Goal: Task Accomplishment & Management: Complete application form

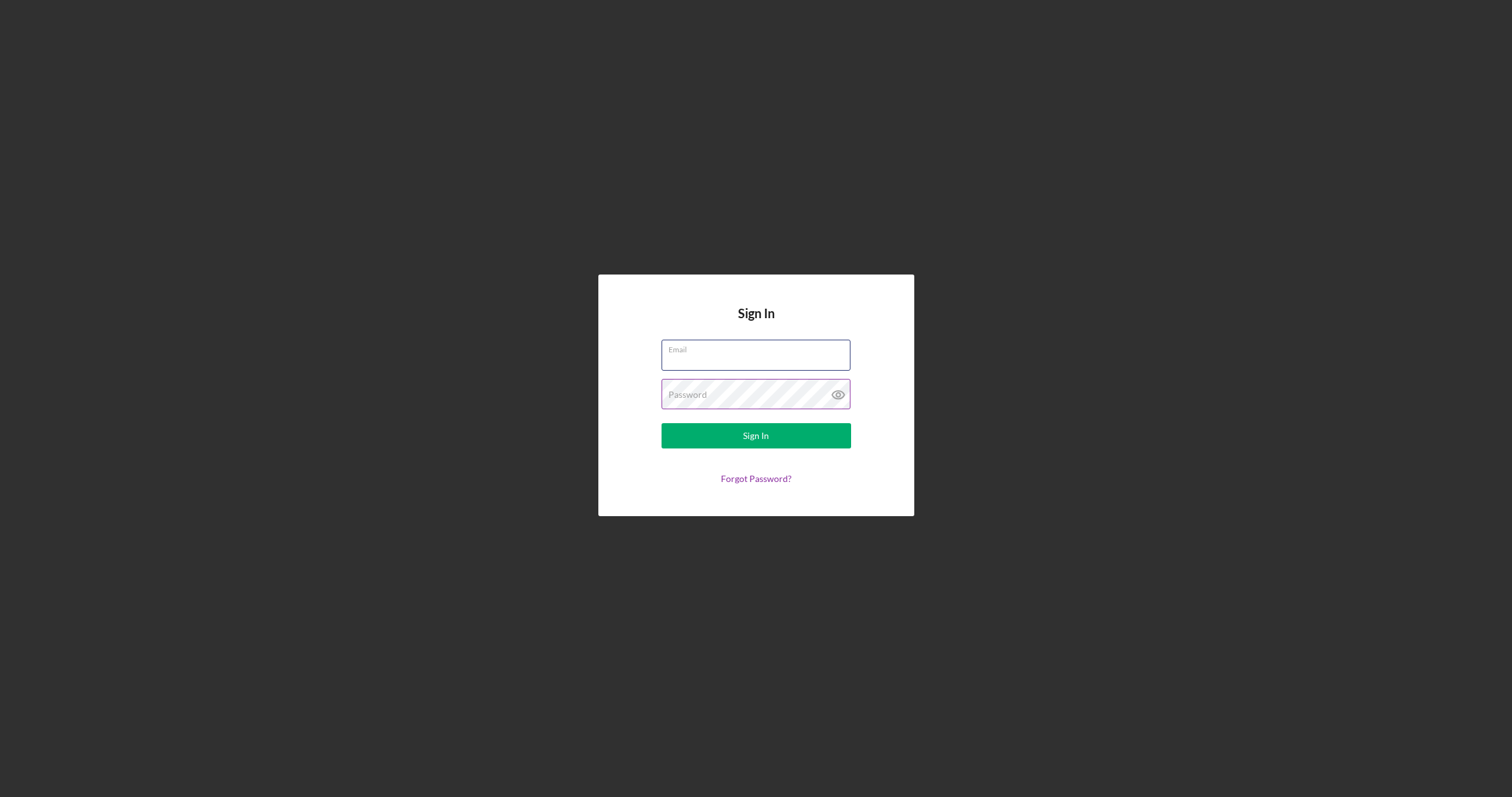
type input "[EMAIL_ADDRESS][DOMAIN_NAME]"
click at [768, 434] on div "Sign In" at bounding box center [756, 436] width 26 height 25
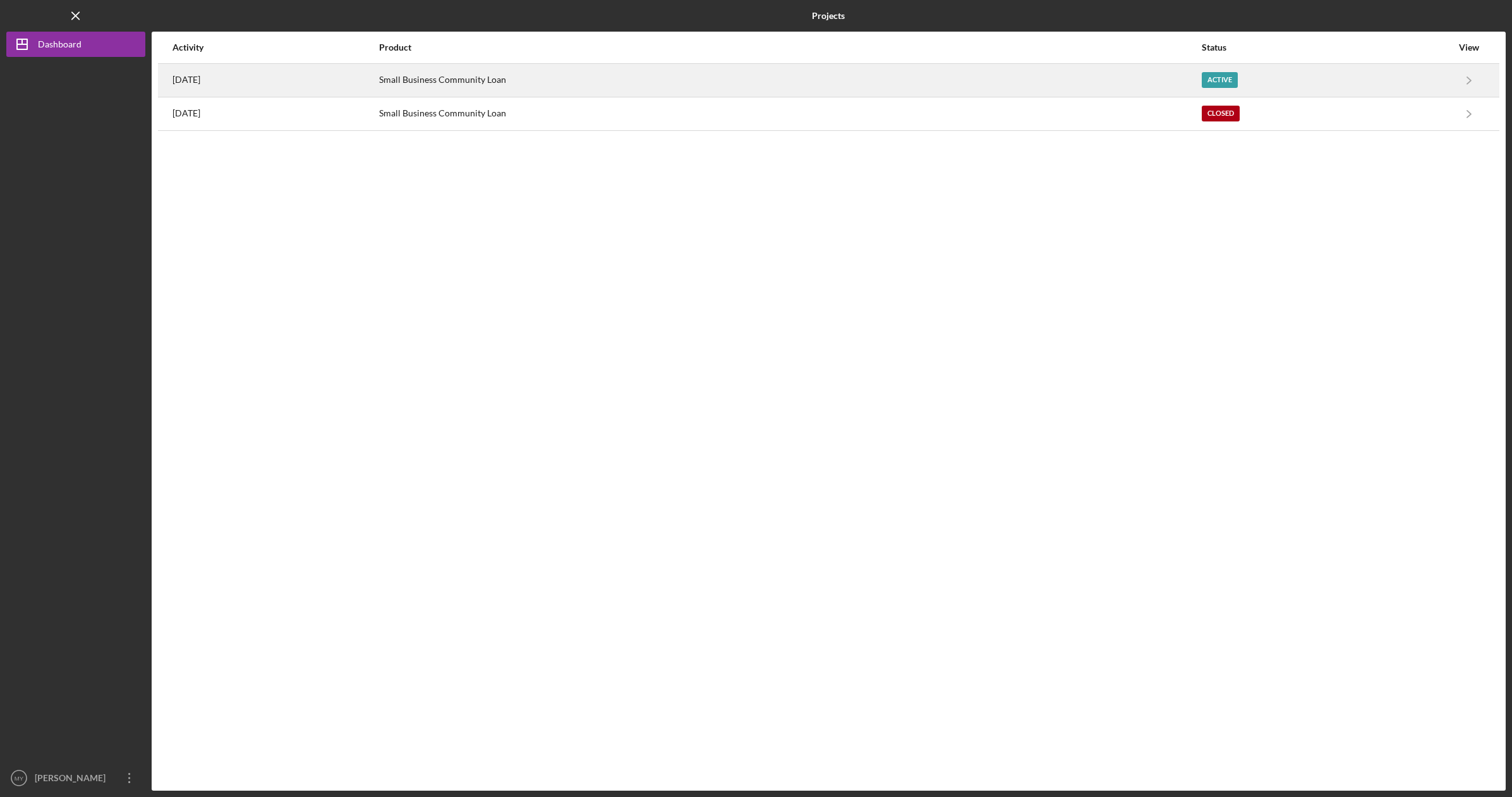
click at [1231, 68] on div "Active" at bounding box center [1327, 80] width 250 height 31
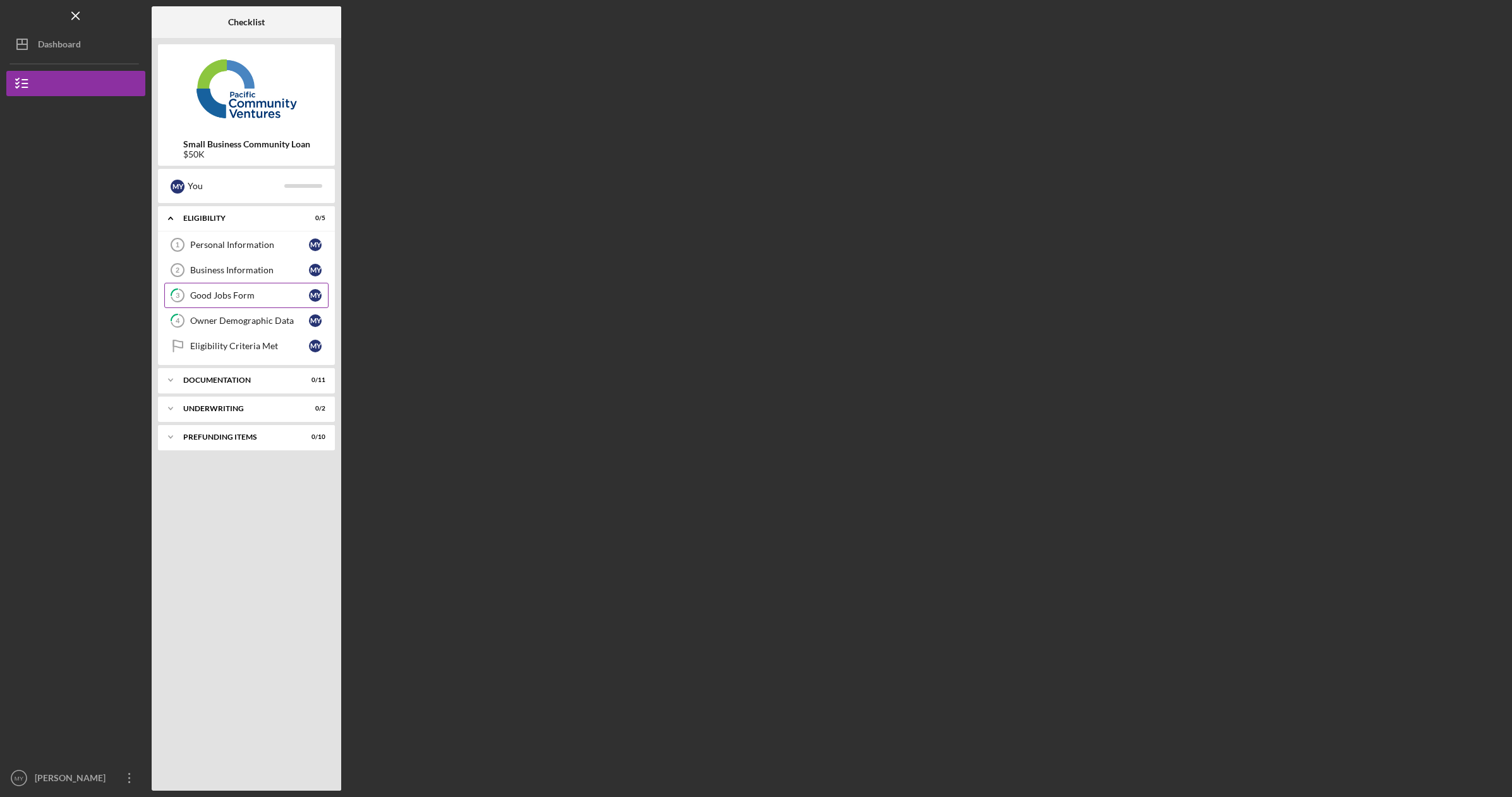
click at [236, 298] on div "Good Jobs Form" at bounding box center [249, 295] width 118 height 10
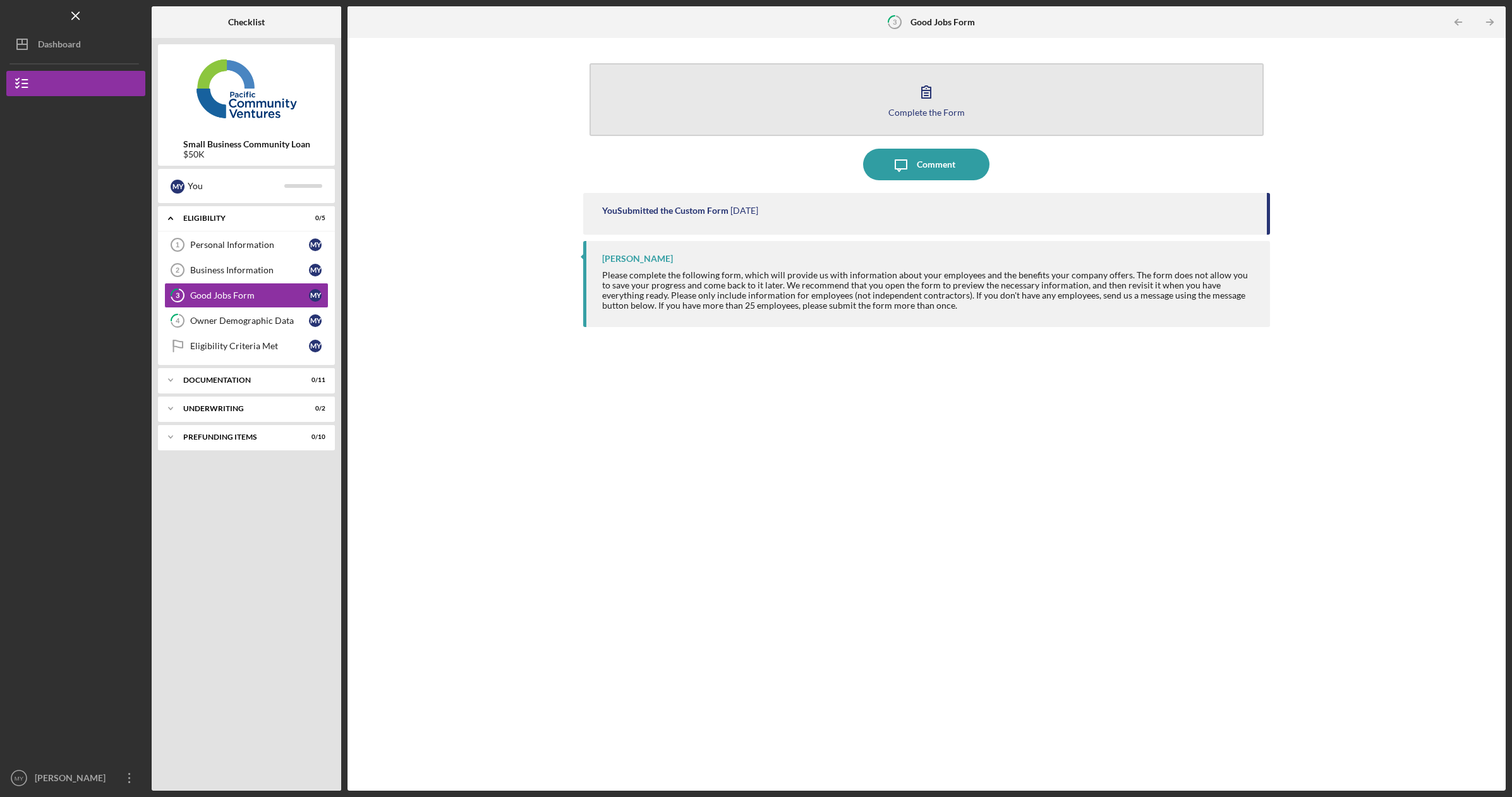
click at [932, 109] on div "Complete the Form" at bounding box center [927, 112] width 76 height 9
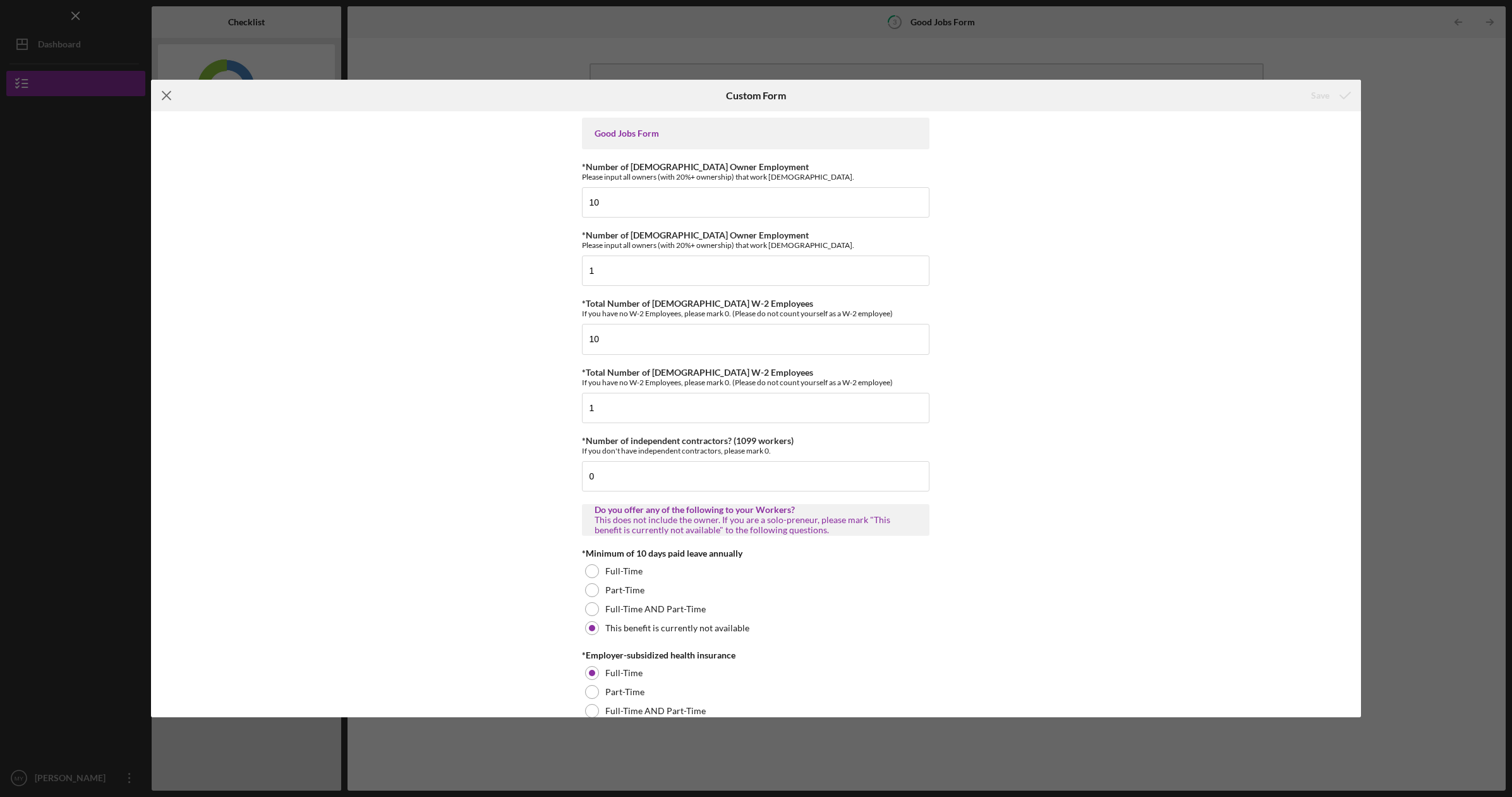
click at [169, 94] on icon "Icon/Menu Close" at bounding box center [167, 95] width 31 height 31
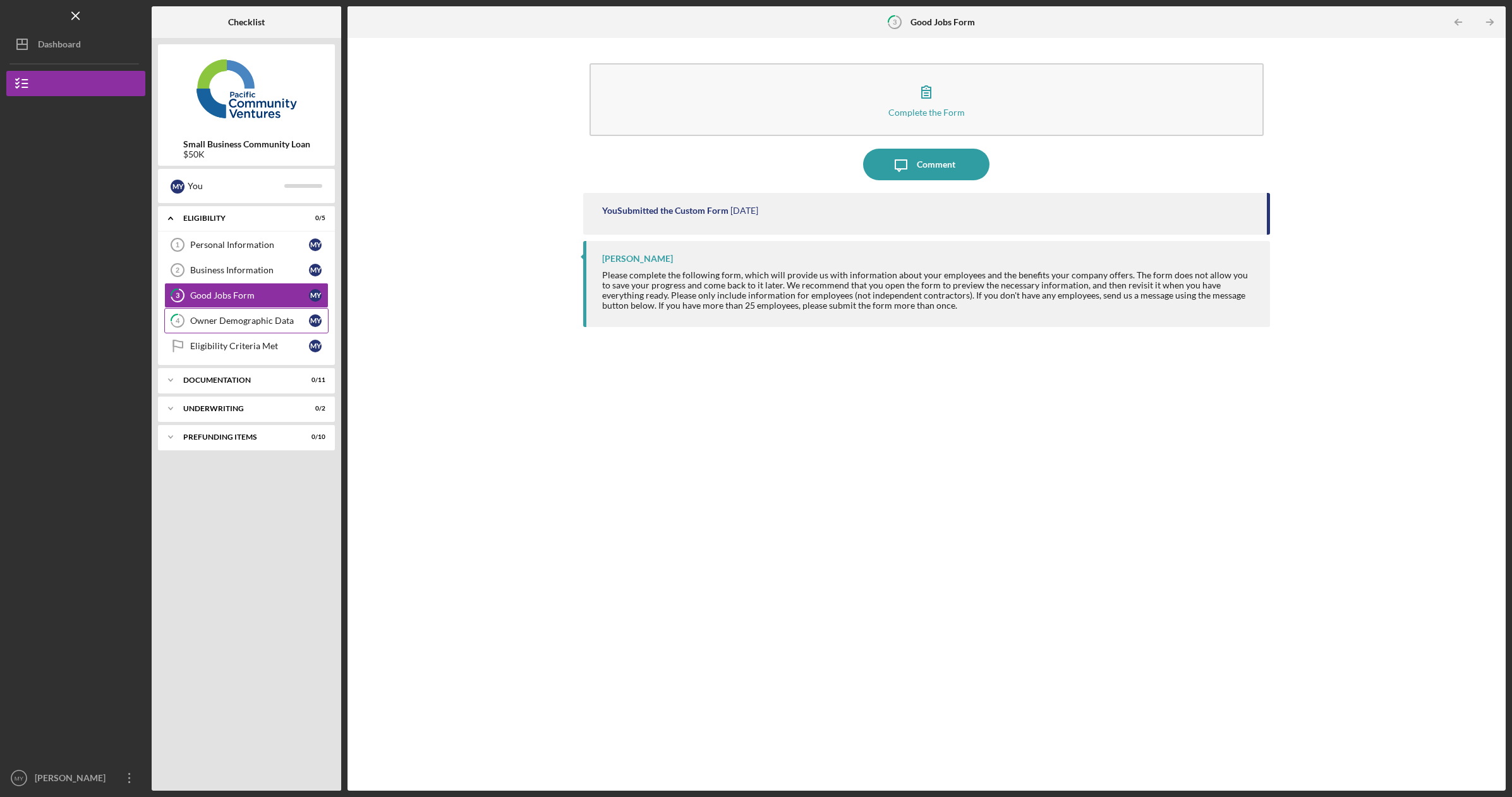
click at [238, 321] on div "Owner Demographic Data" at bounding box center [249, 321] width 118 height 10
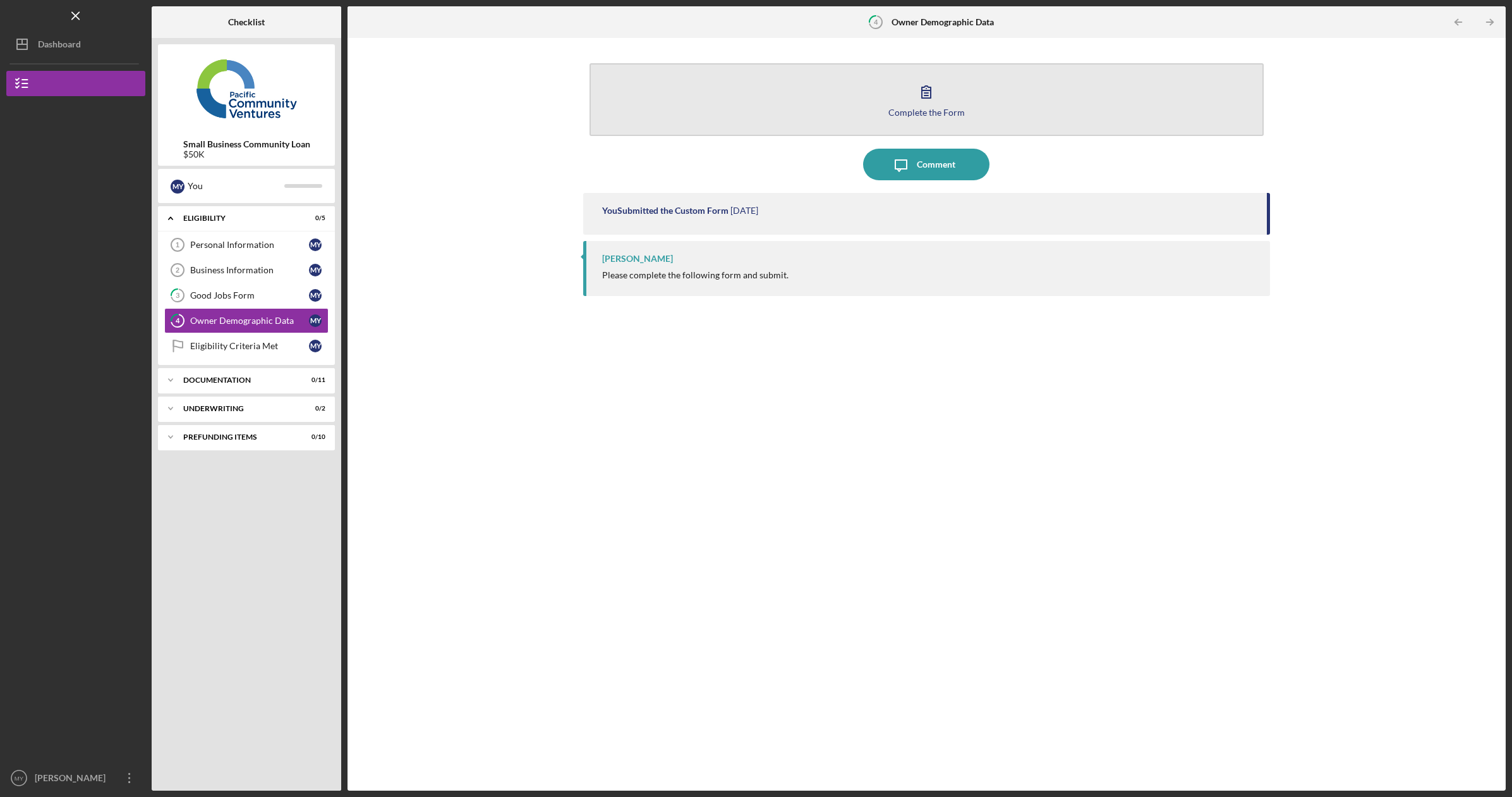
click at [932, 107] on div "Complete the Form" at bounding box center [927, 112] width 76 height 9
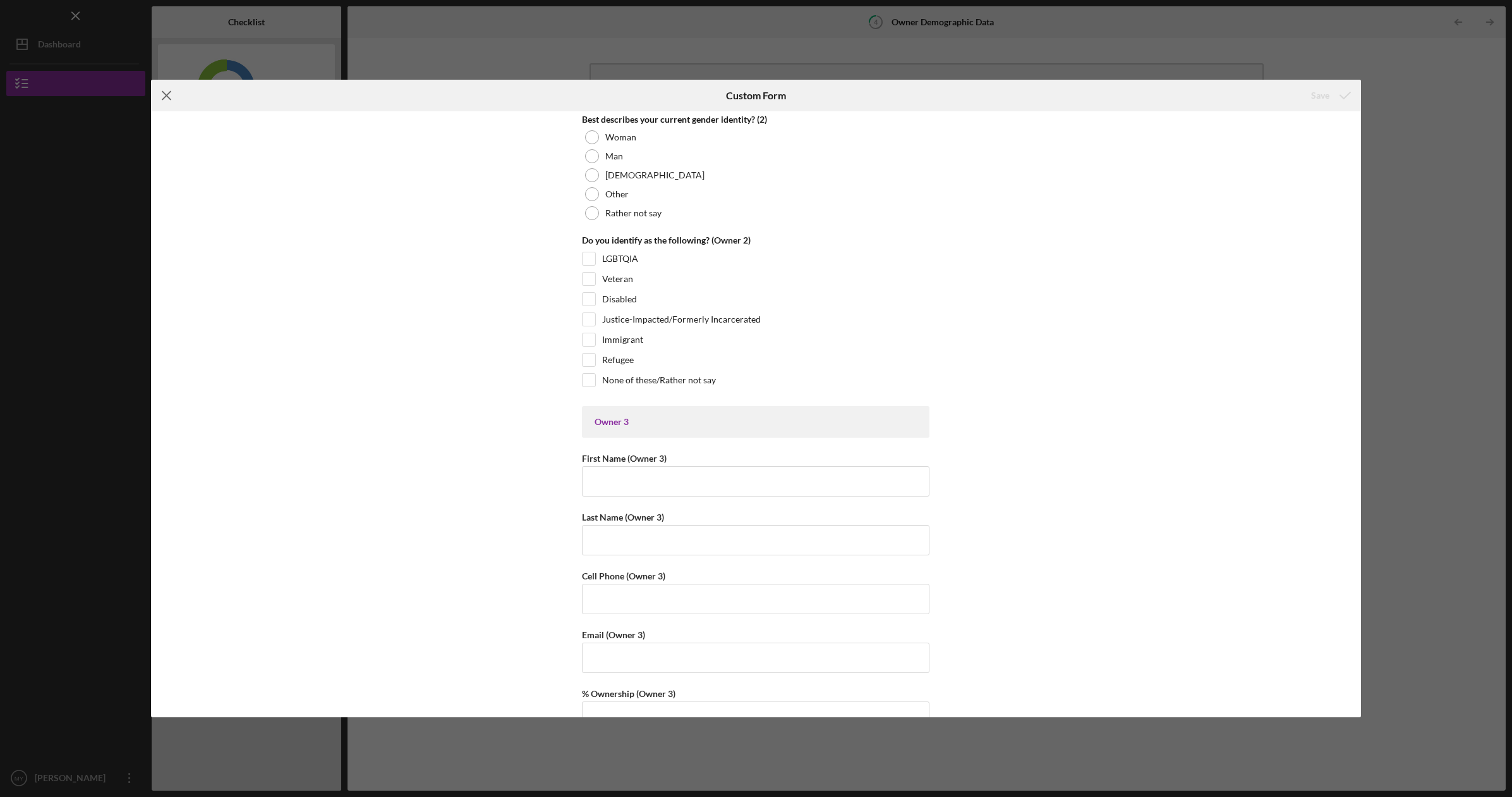
scroll to position [2025, 0]
click at [167, 98] on icon "Icon/Menu Close" at bounding box center [167, 95] width 31 height 31
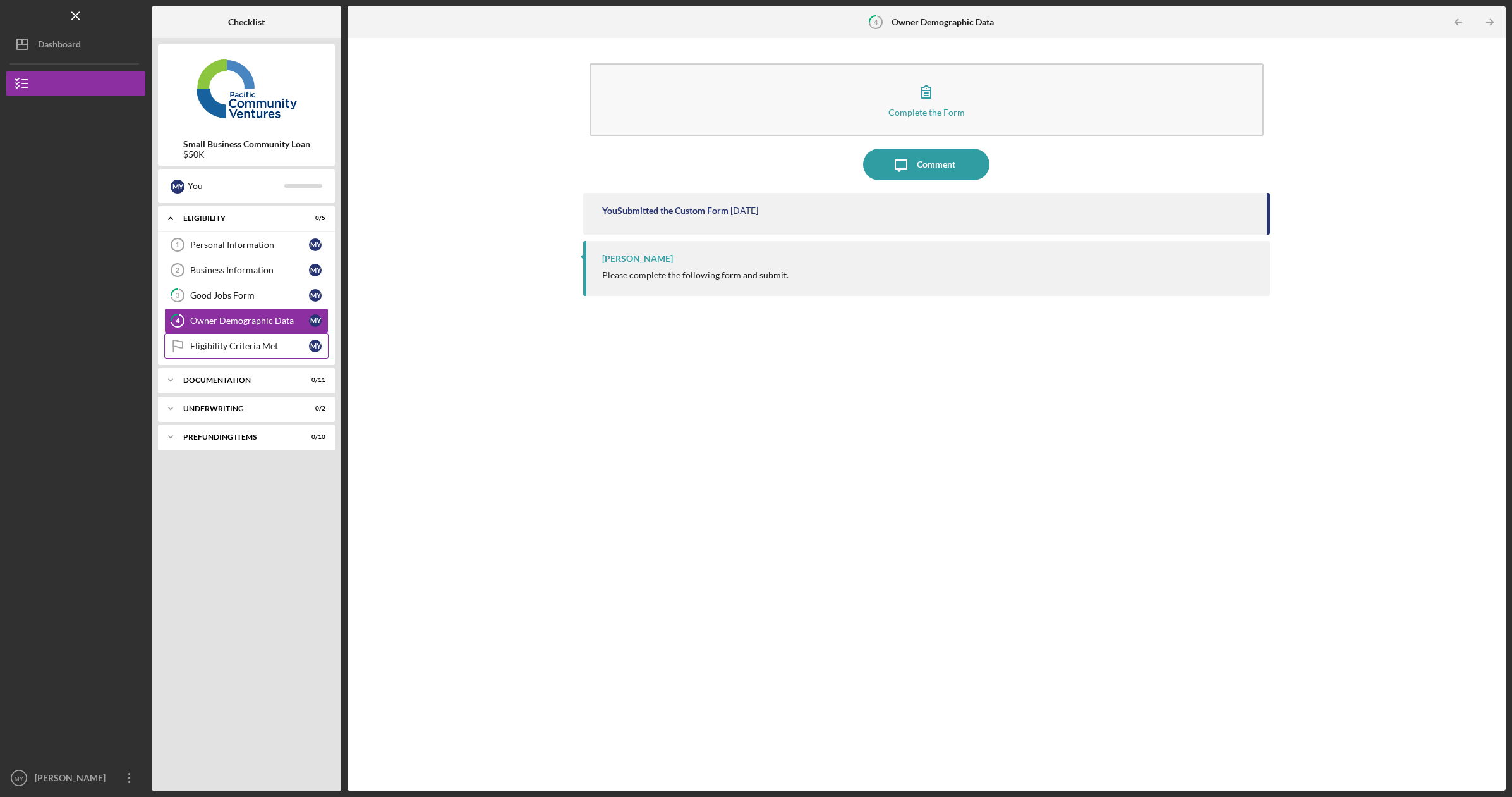
click at [255, 348] on div "Eligibility Criteria Met" at bounding box center [249, 346] width 118 height 10
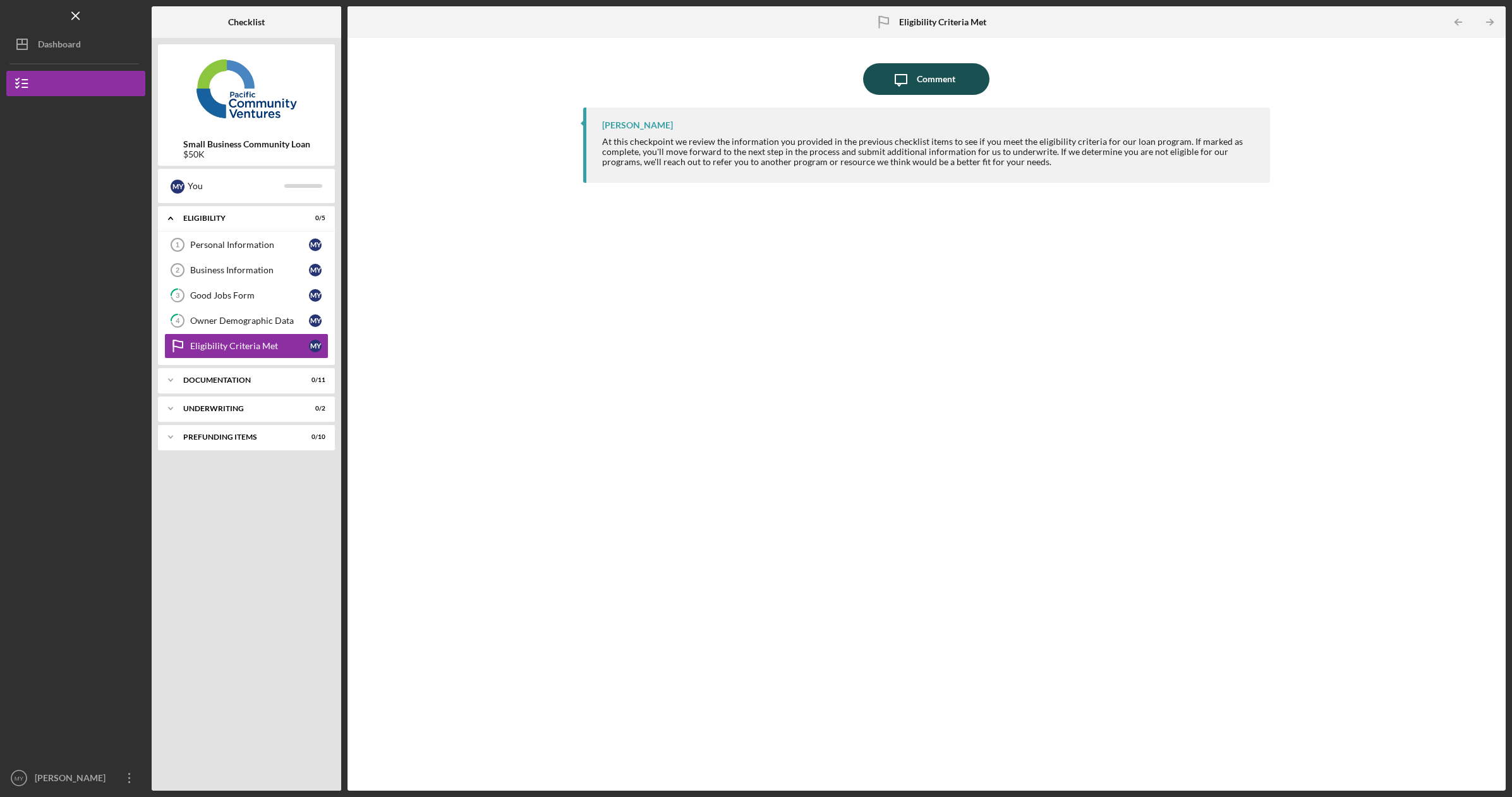
click at [937, 84] on div "Comment" at bounding box center [936, 79] width 39 height 31
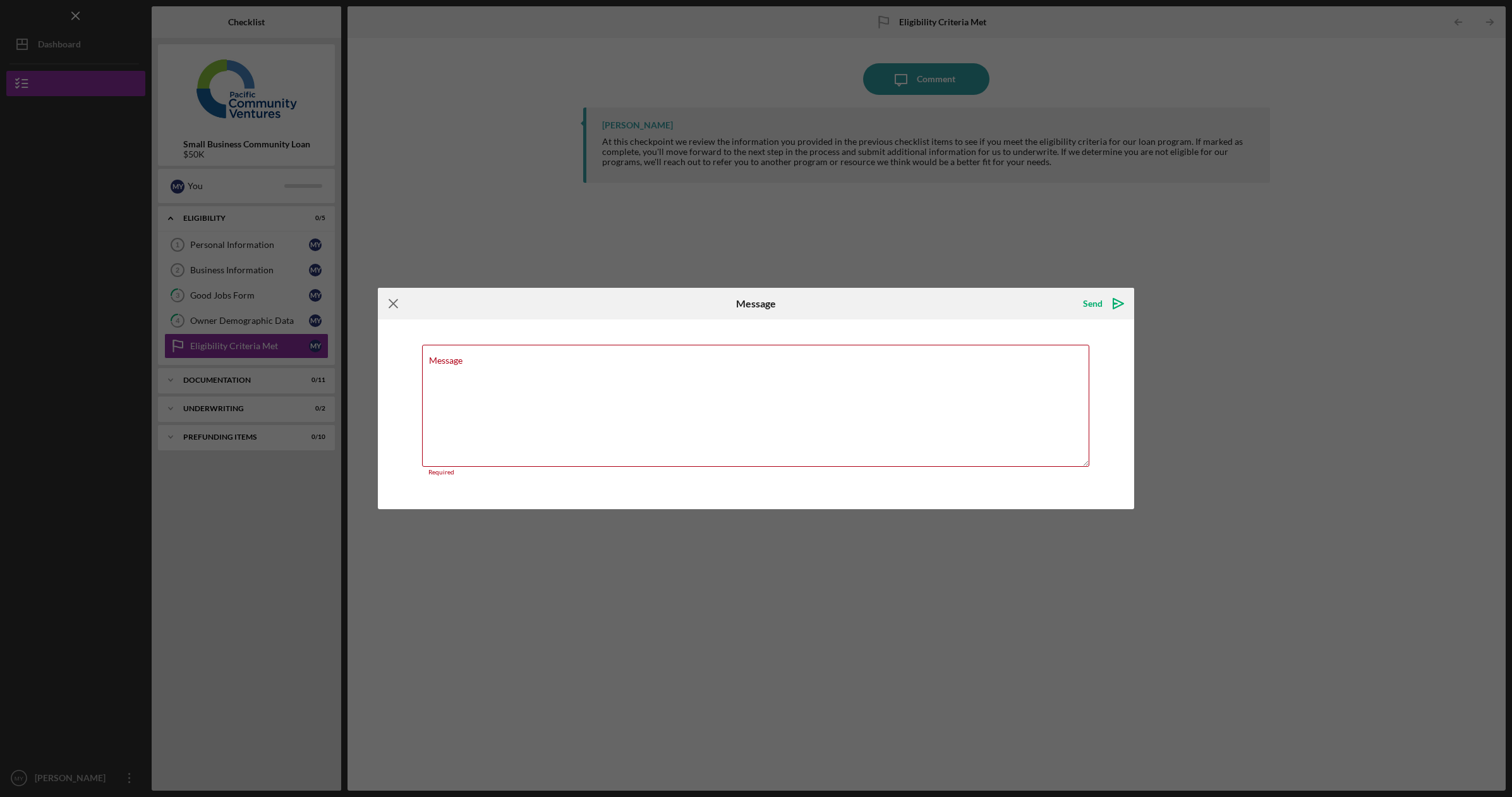
click at [397, 305] on icon "Icon/Menu Close" at bounding box center [393, 303] width 31 height 31
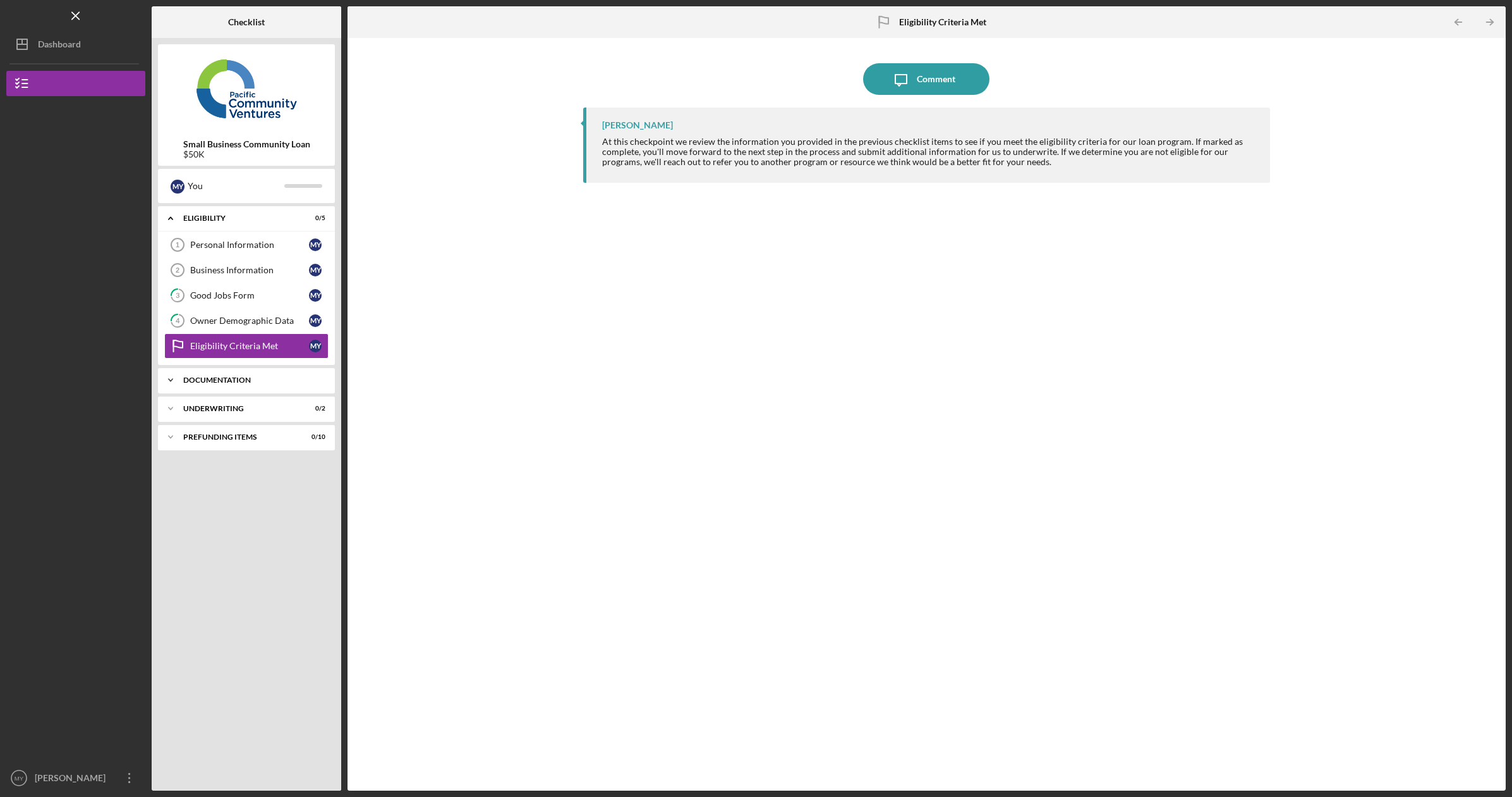
click at [212, 379] on div "Documentation" at bounding box center [251, 380] width 136 height 8
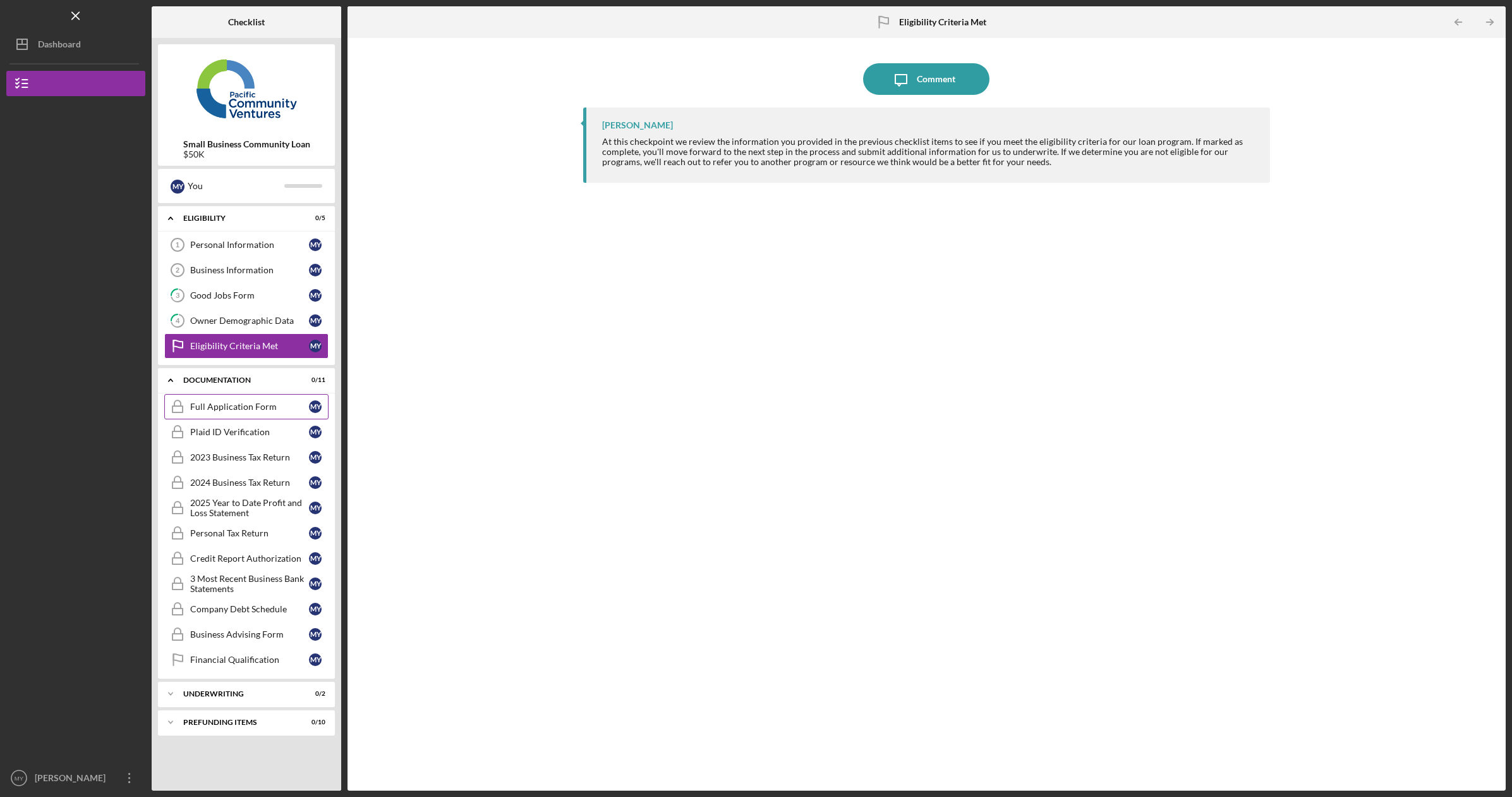
click at [227, 405] on div "Full Application Form" at bounding box center [249, 407] width 118 height 10
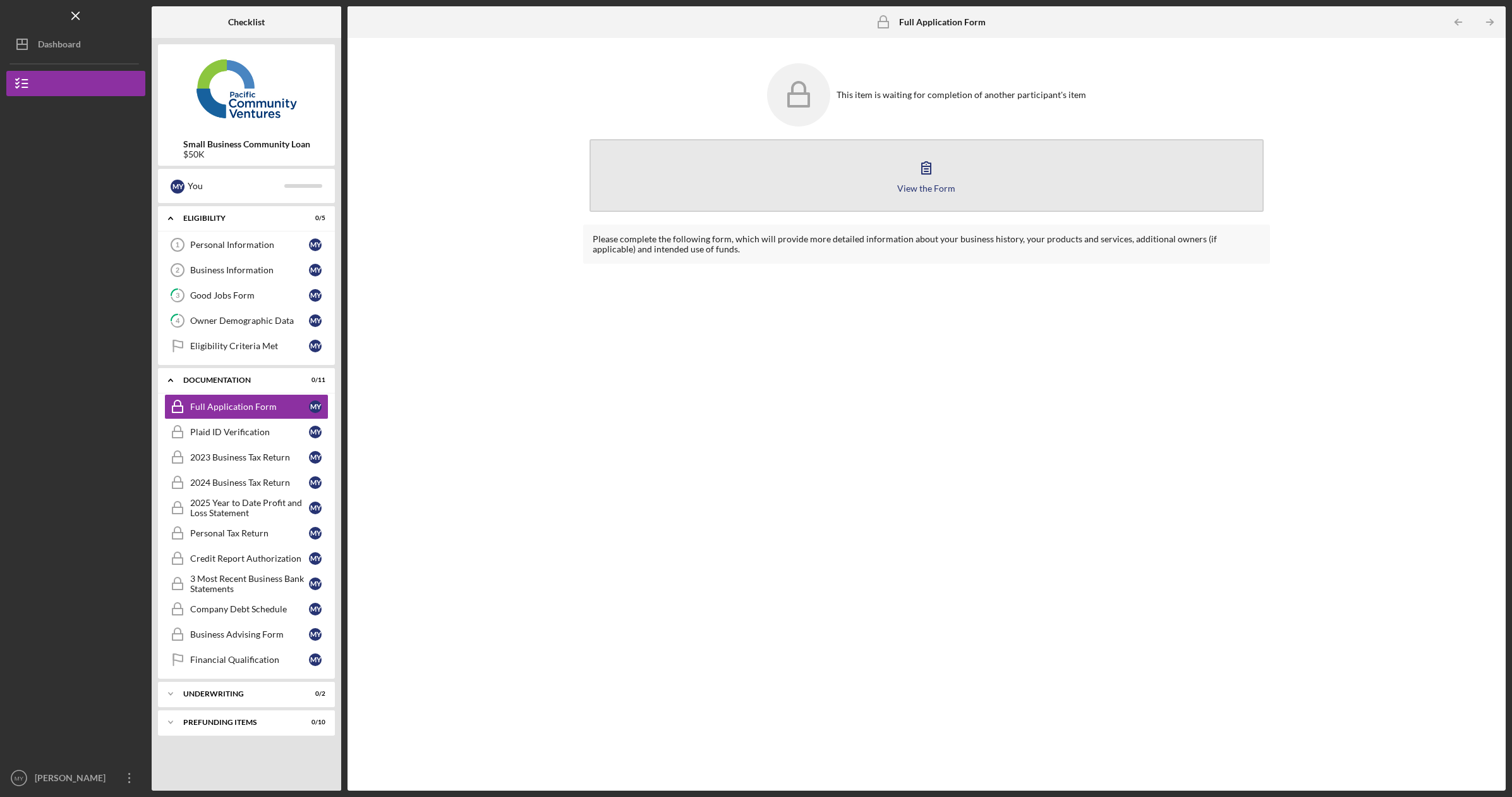
click at [928, 172] on icon "button" at bounding box center [926, 168] width 8 height 12
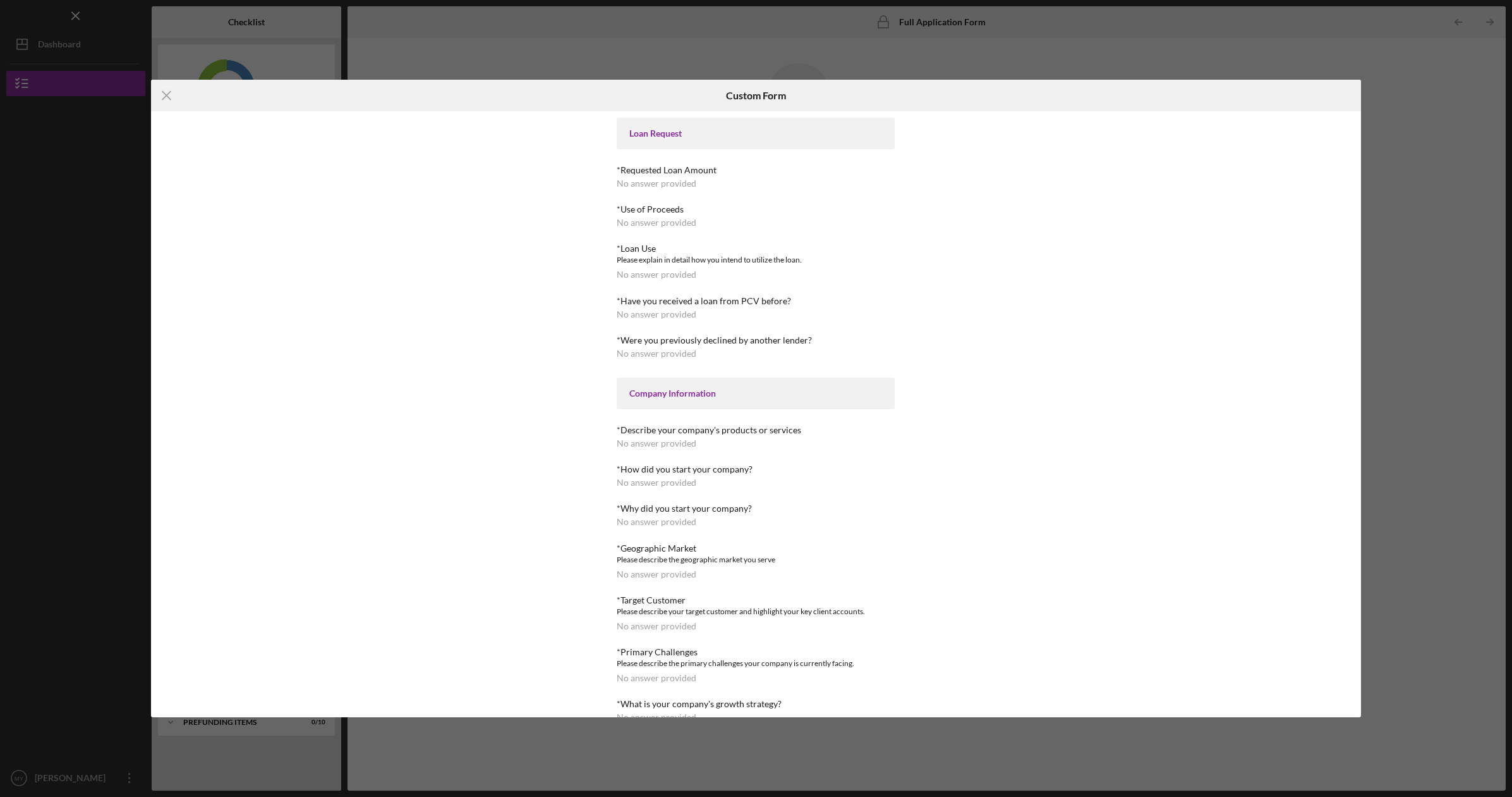
click at [658, 184] on div "No answer provided" at bounding box center [656, 184] width 79 height 10
drag, startPoint x: 167, startPoint y: 96, endPoint x: 279, endPoint y: 90, distance: 112.2
click at [167, 96] on line at bounding box center [167, 96] width 8 height 8
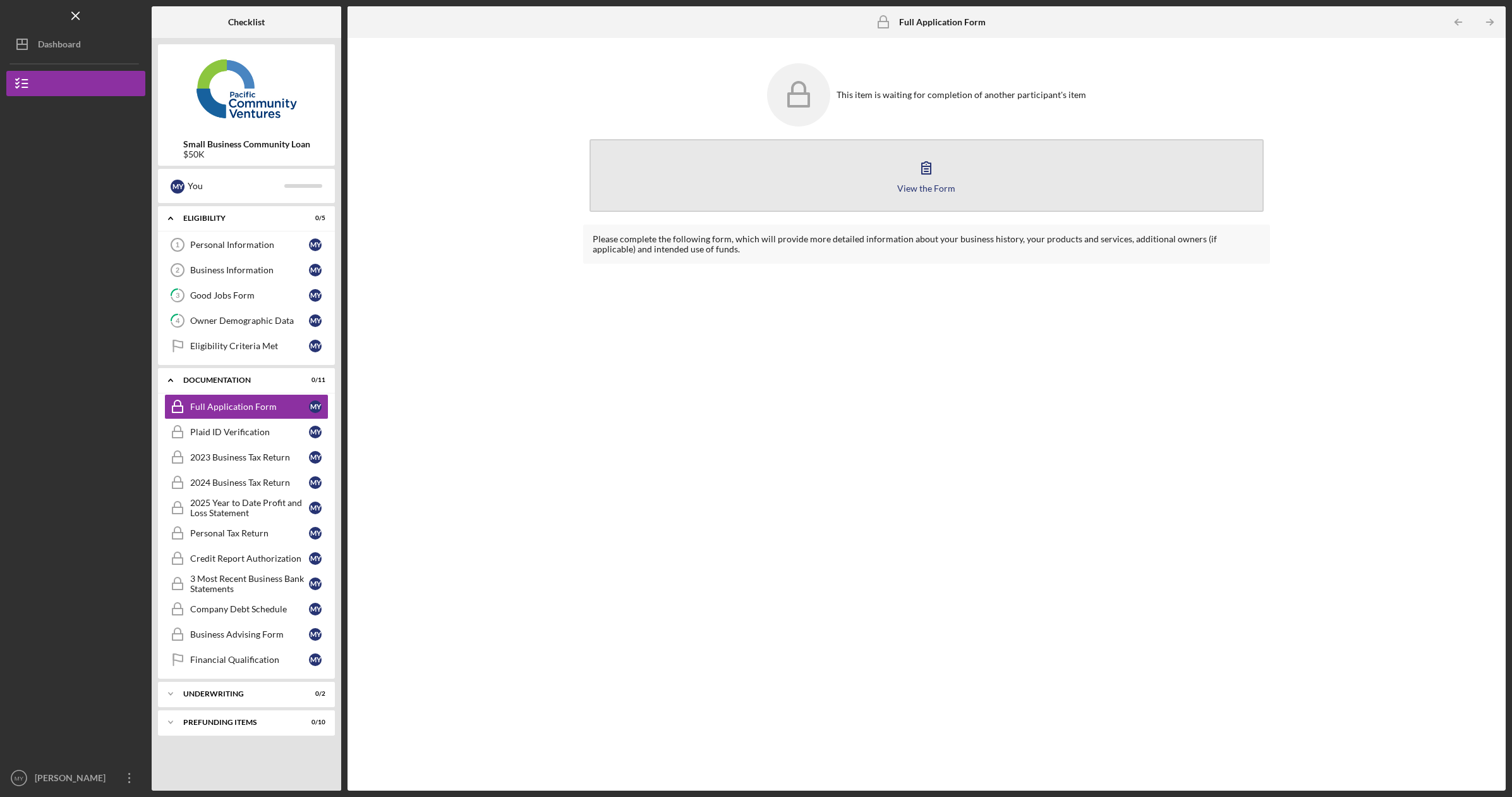
click at [934, 189] on div "View the Form" at bounding box center [926, 188] width 58 height 9
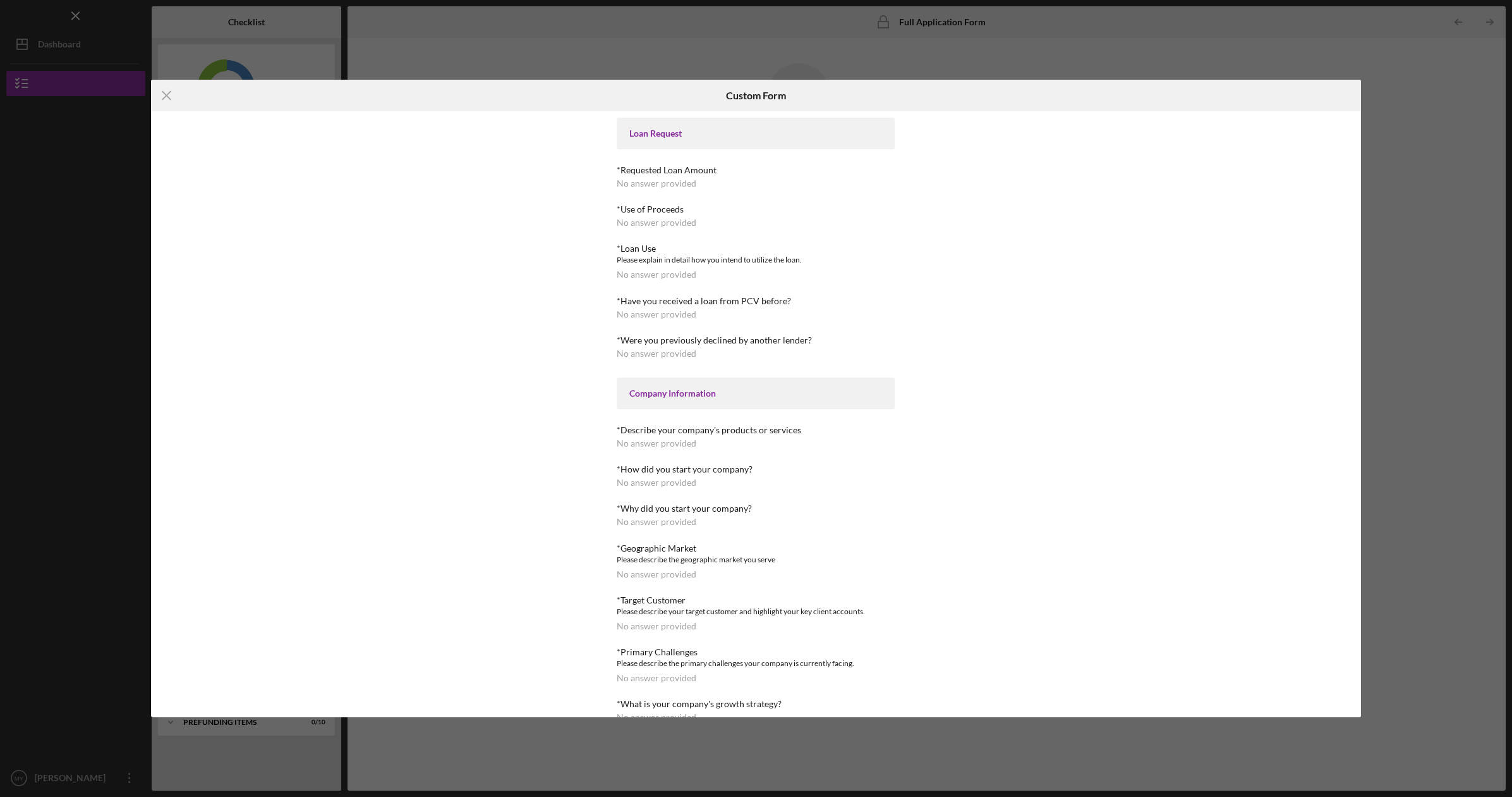
click at [694, 184] on div "No answer provided" at bounding box center [656, 184] width 79 height 10
click at [671, 173] on div "*Requested Loan Amount" at bounding box center [755, 170] width 278 height 10
click at [650, 182] on div "No answer provided" at bounding box center [656, 184] width 79 height 10
click at [655, 134] on div "Loan Request" at bounding box center [755, 134] width 253 height 10
click at [688, 133] on div "Loan Request" at bounding box center [755, 134] width 253 height 10
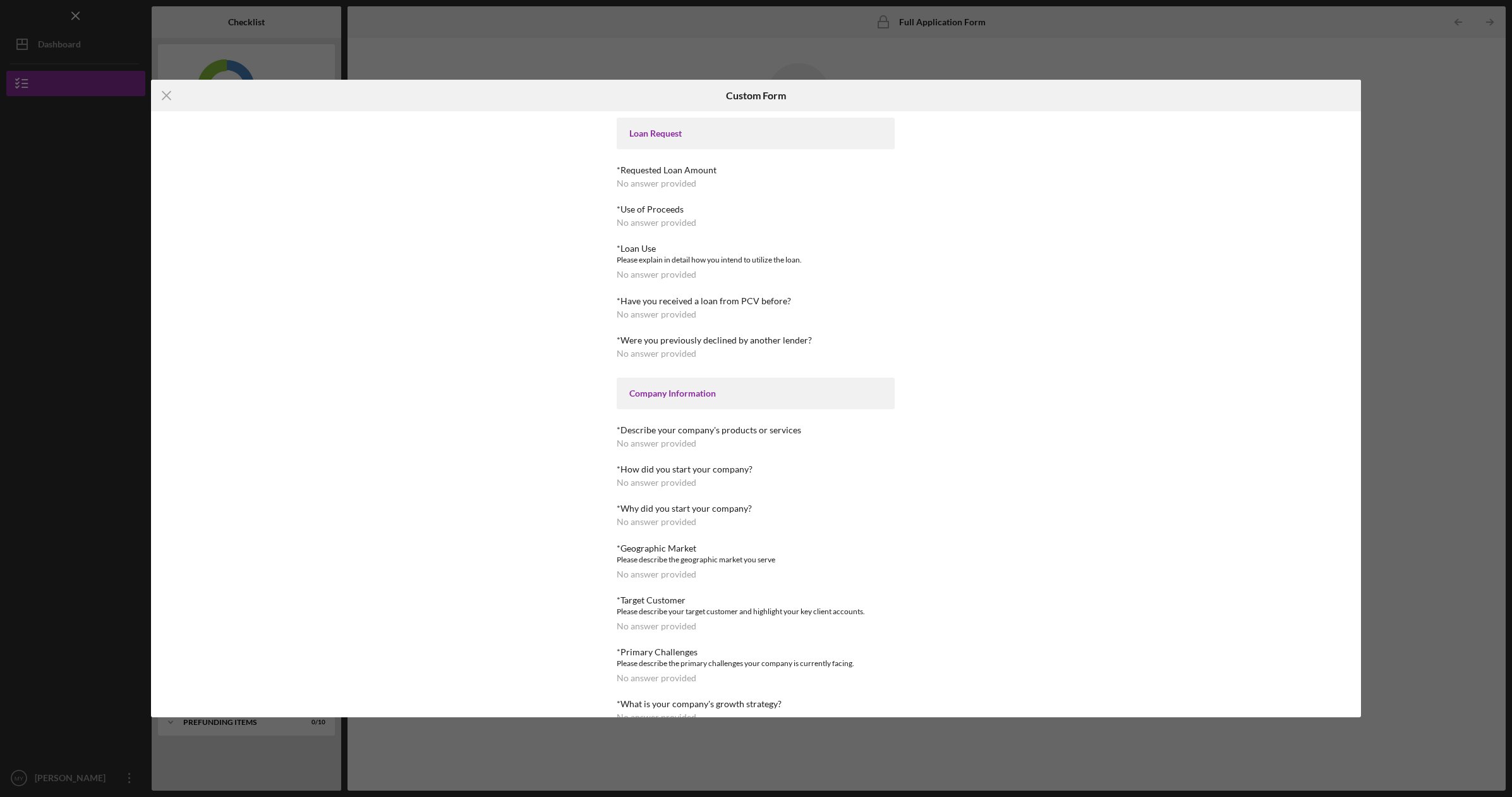
click at [660, 219] on div "No answer provided" at bounding box center [656, 223] width 79 height 10
click at [171, 95] on icon "Icon/Menu Close" at bounding box center [167, 95] width 31 height 31
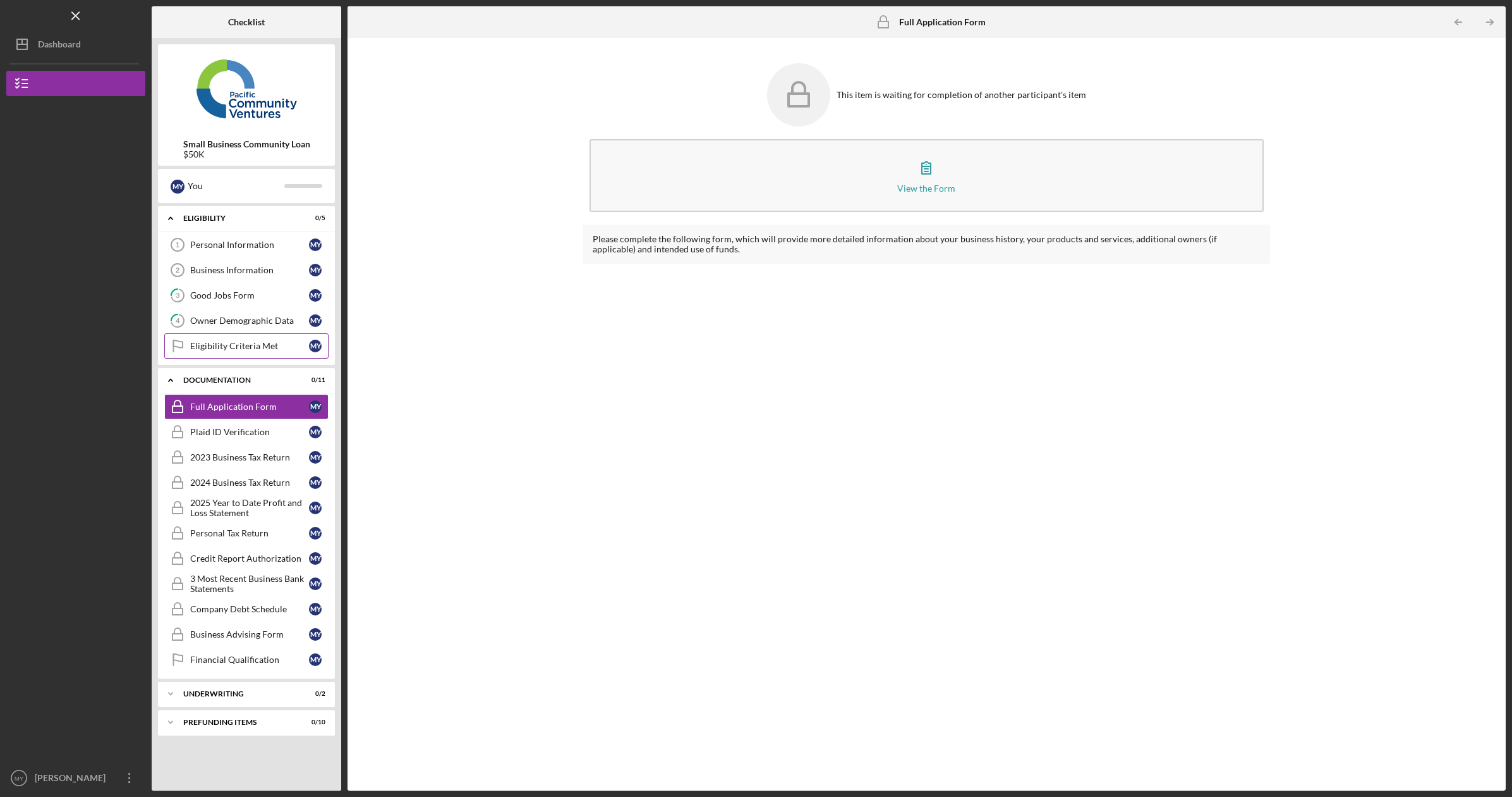
click at [245, 344] on div "Eligibility Criteria Met" at bounding box center [249, 346] width 118 height 10
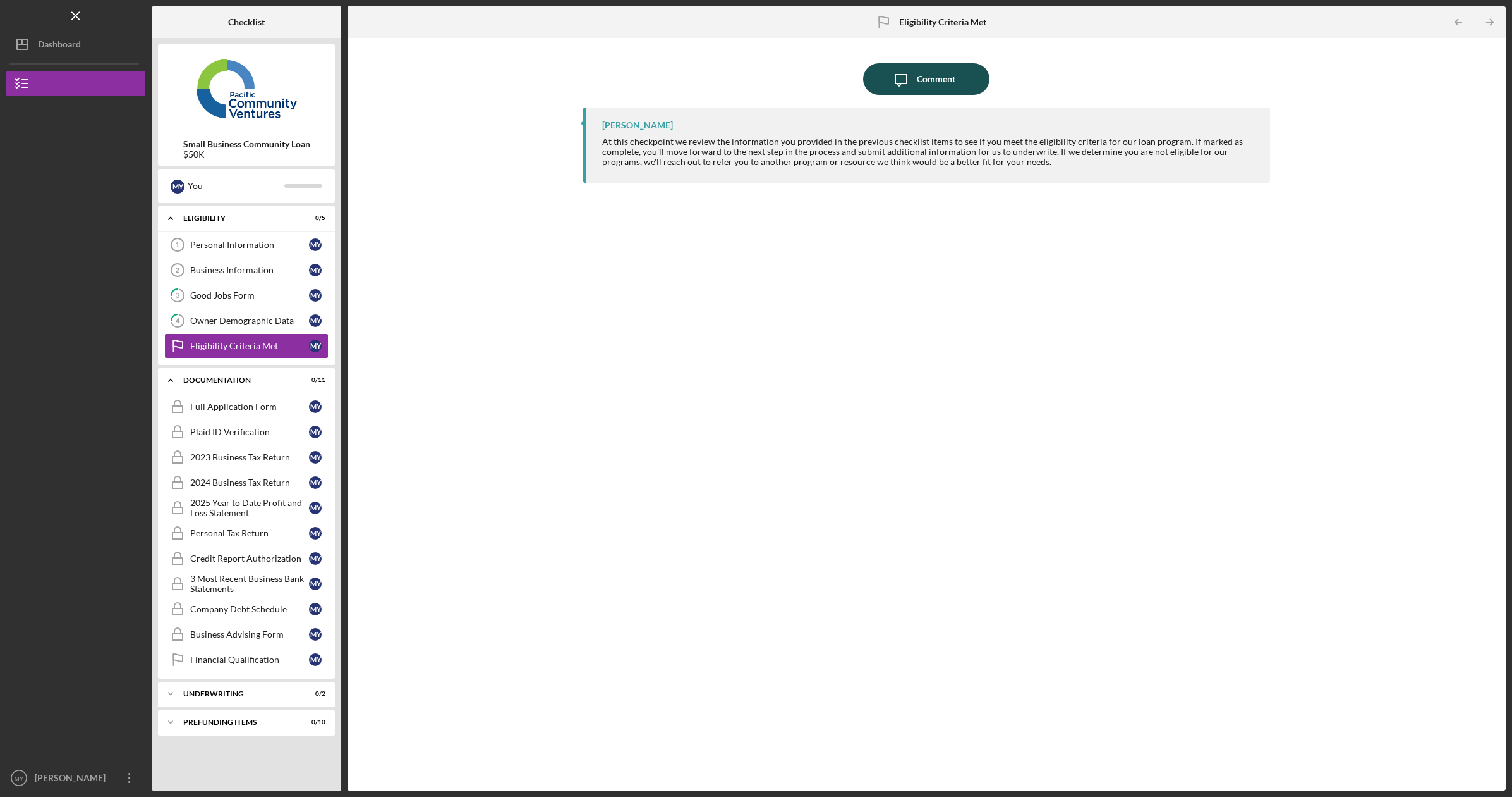
click at [937, 78] on div "Comment" at bounding box center [936, 79] width 39 height 31
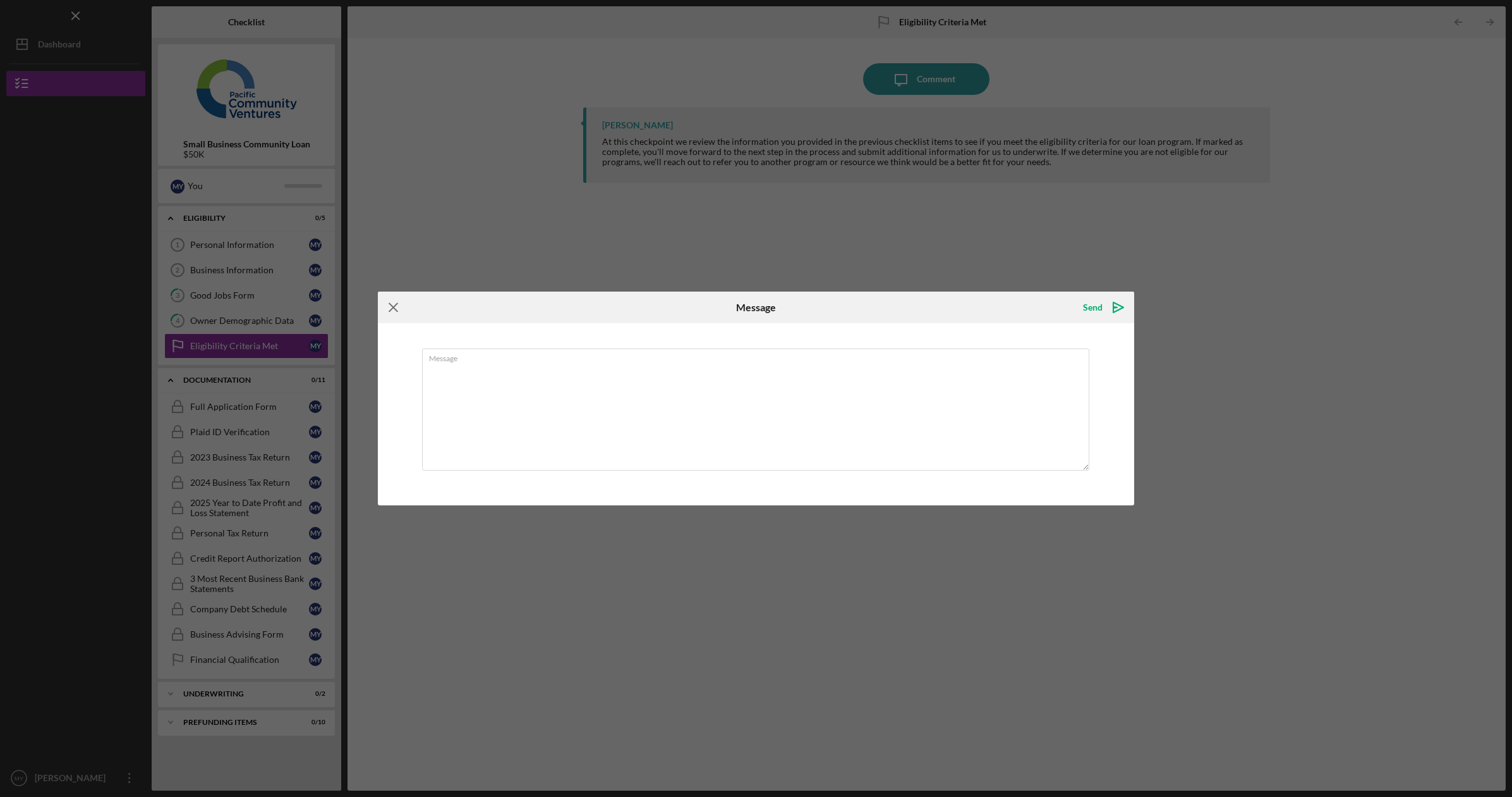
click at [395, 306] on icon "Icon/Menu Close" at bounding box center [393, 307] width 31 height 31
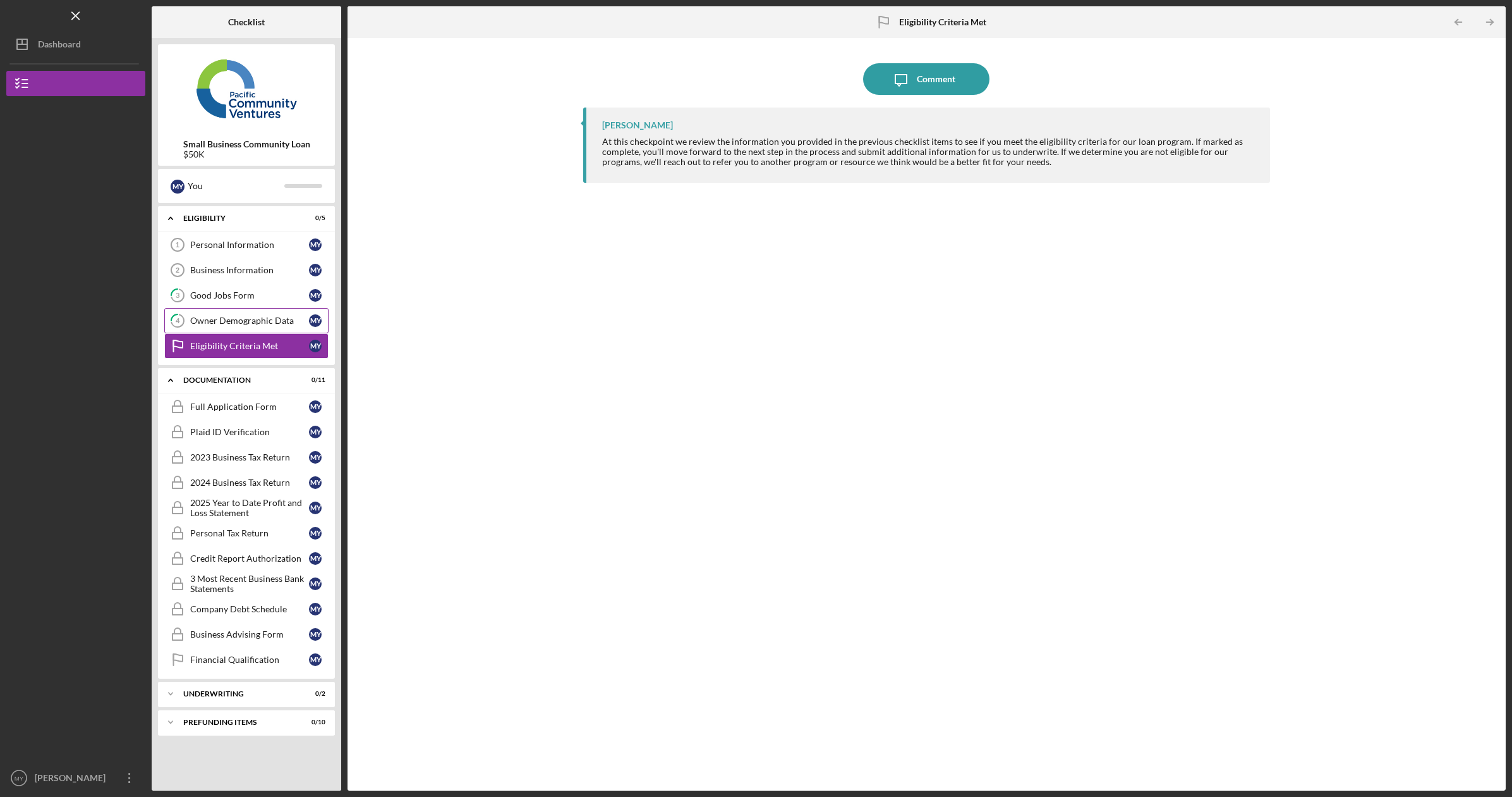
click at [262, 318] on div "Owner Demographic Data" at bounding box center [249, 321] width 118 height 10
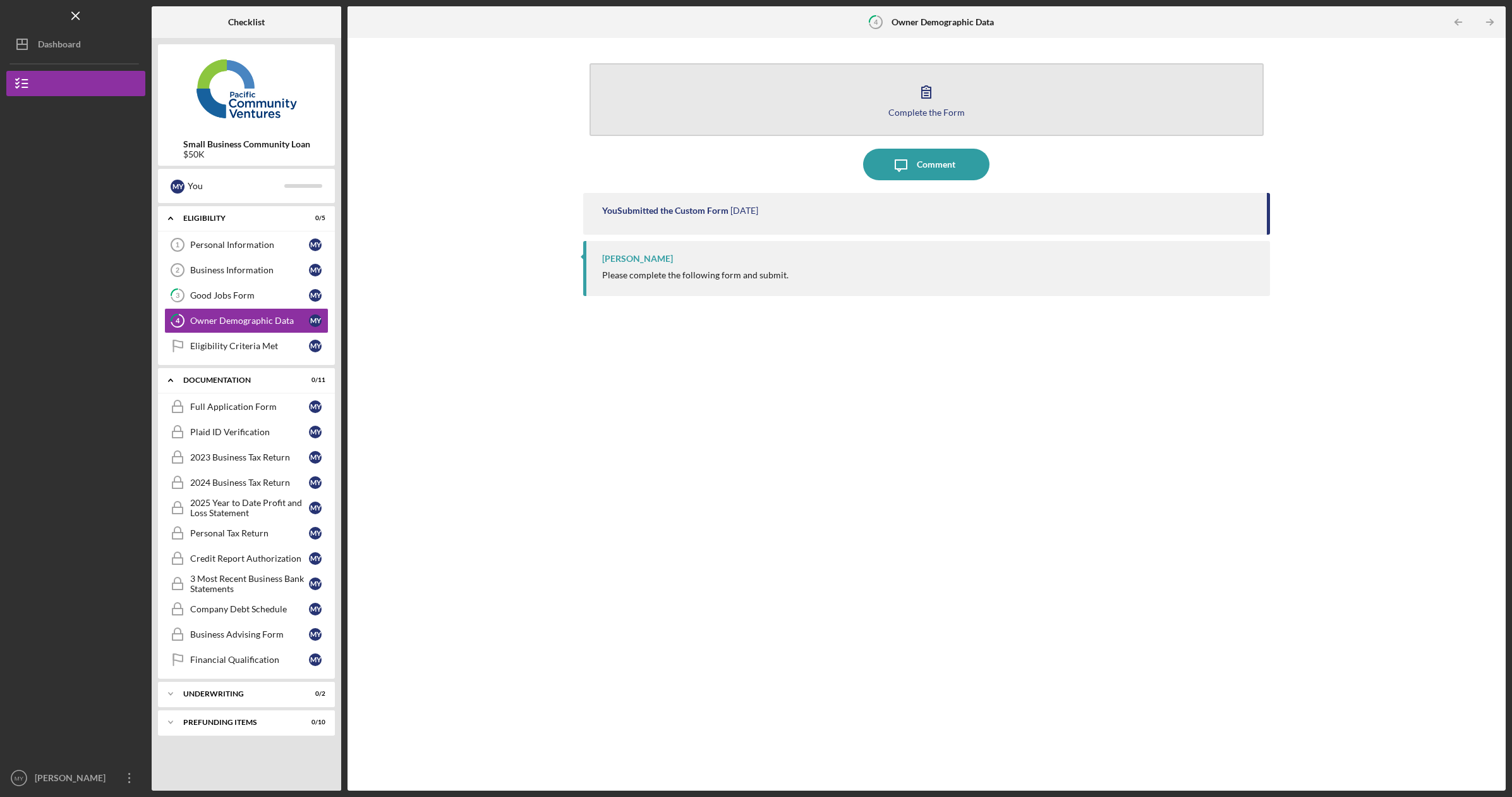
click at [923, 111] on div "Complete the Form" at bounding box center [927, 112] width 76 height 9
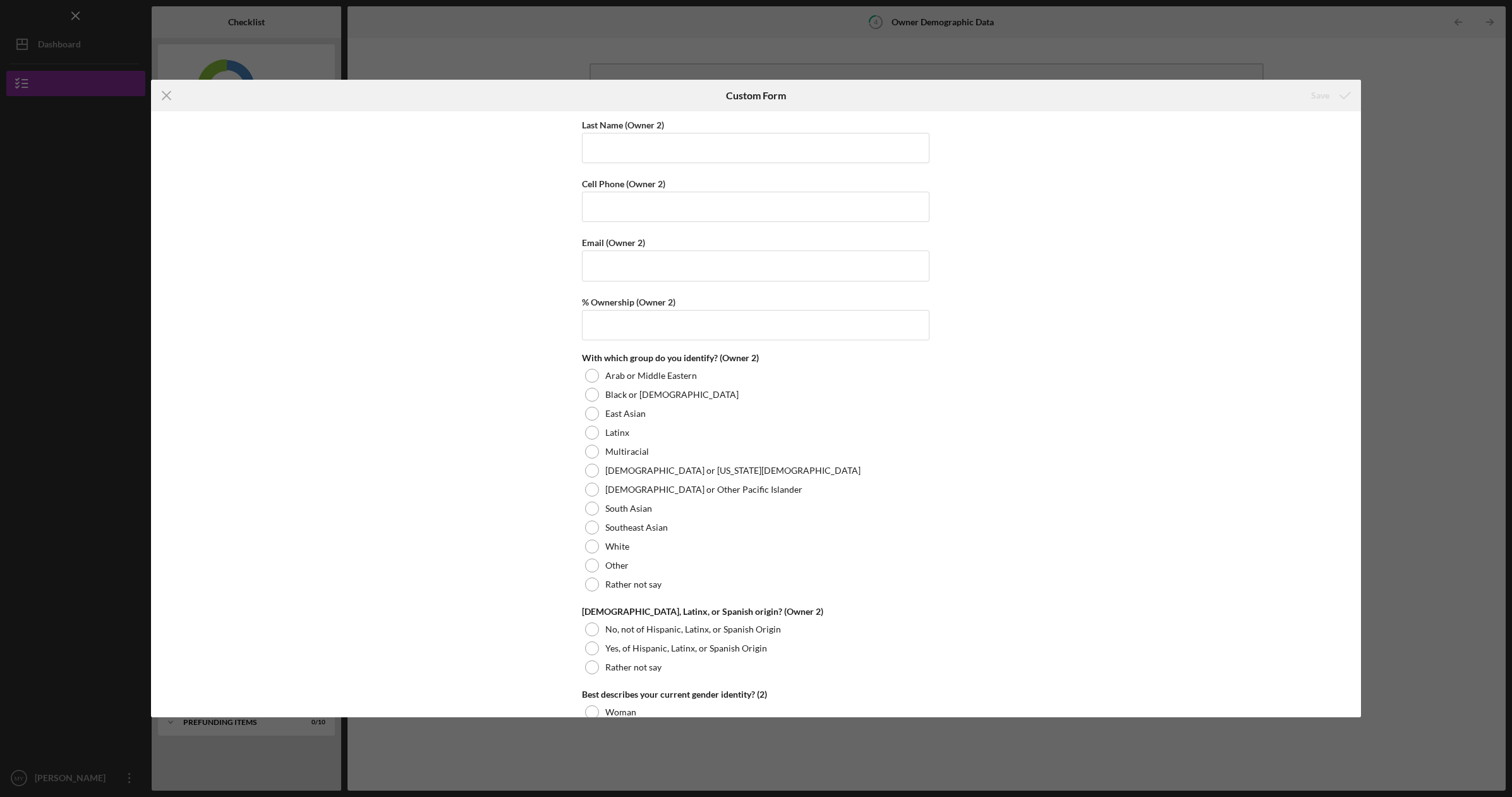
scroll to position [1472, 0]
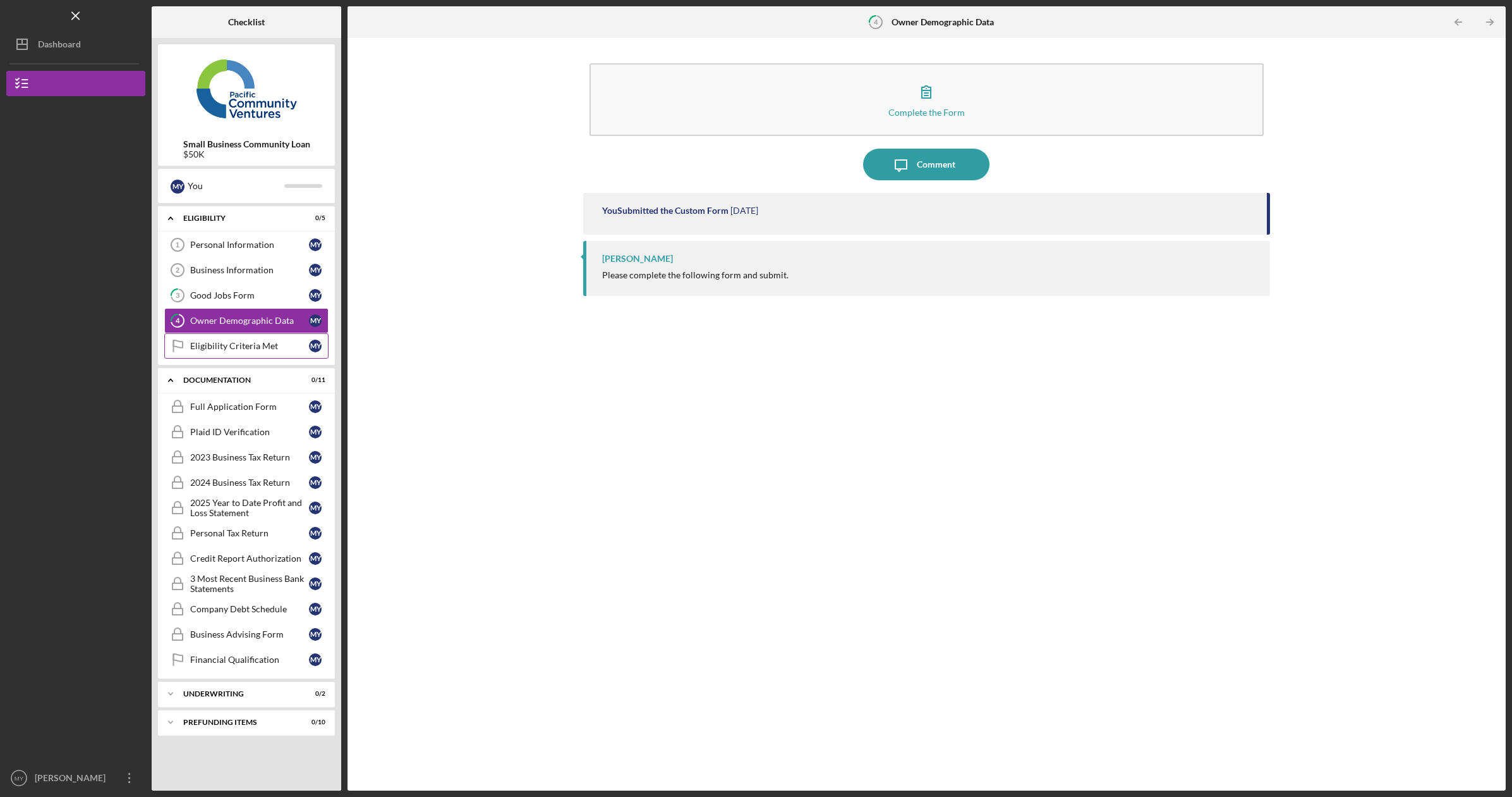
click at [246, 344] on div "Eligibility Criteria Met" at bounding box center [249, 346] width 118 height 10
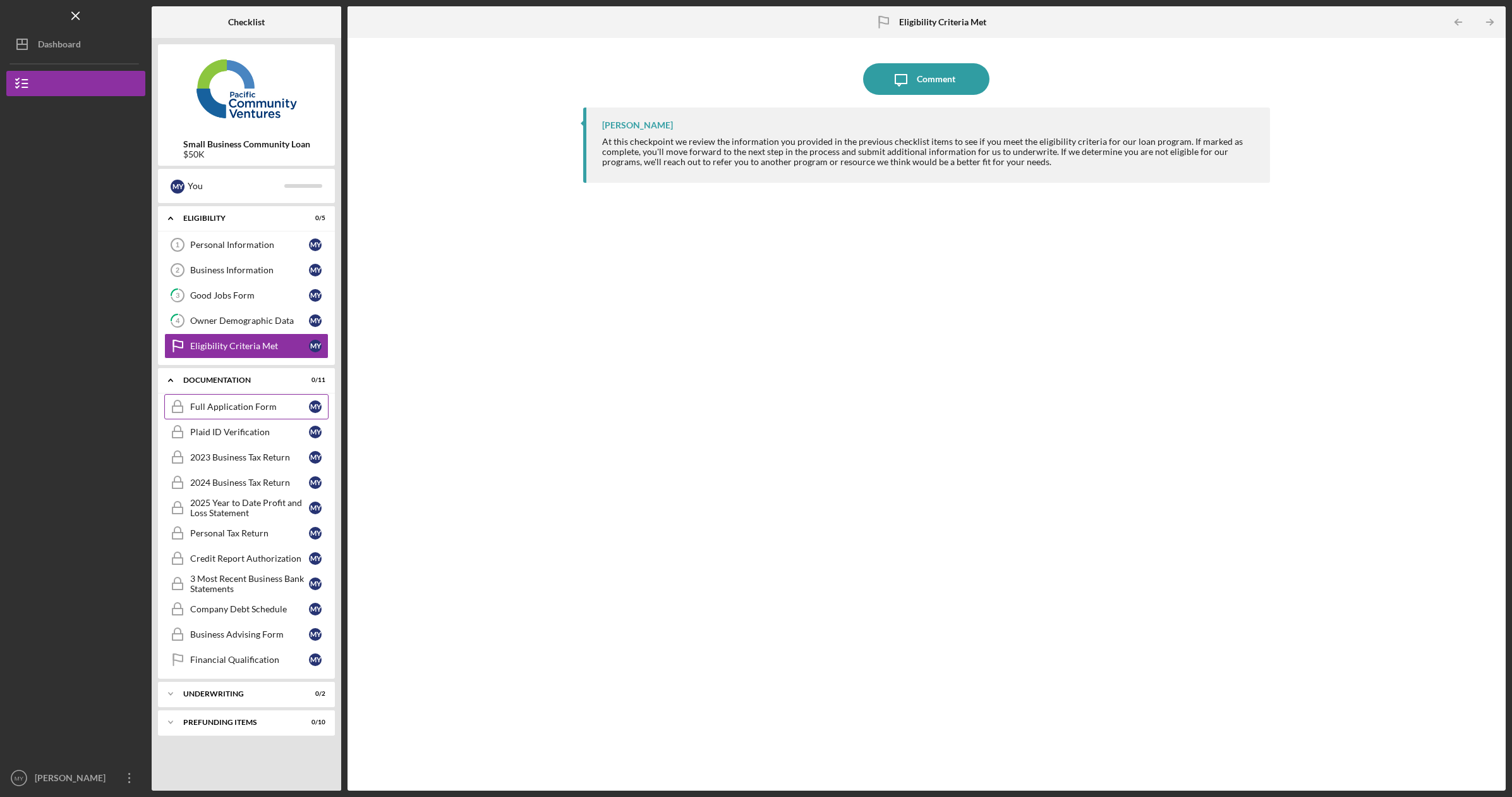
click at [237, 404] on div "Full Application Form" at bounding box center [249, 407] width 118 height 10
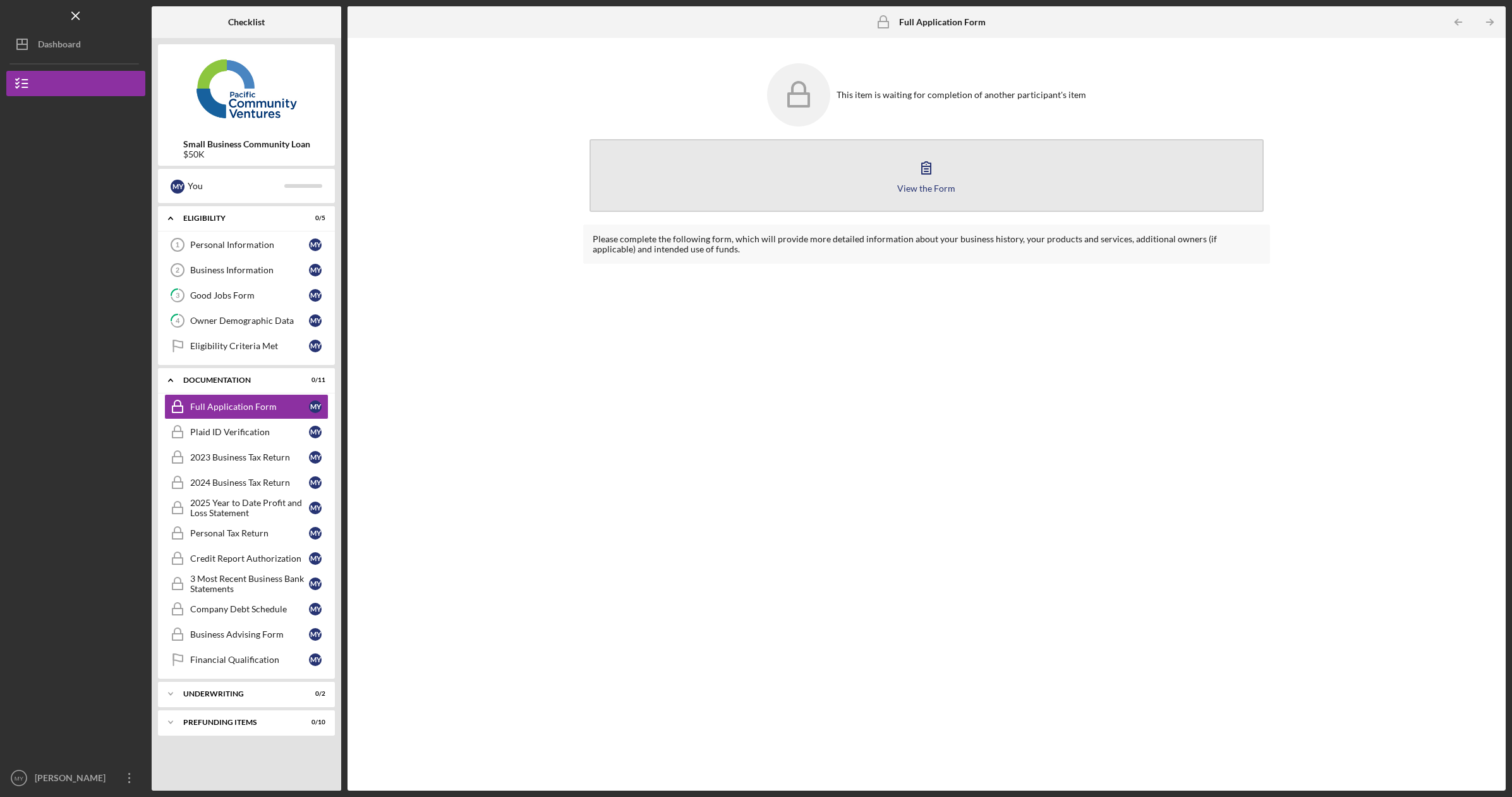
click at [929, 173] on icon "button" at bounding box center [926, 167] width 31 height 31
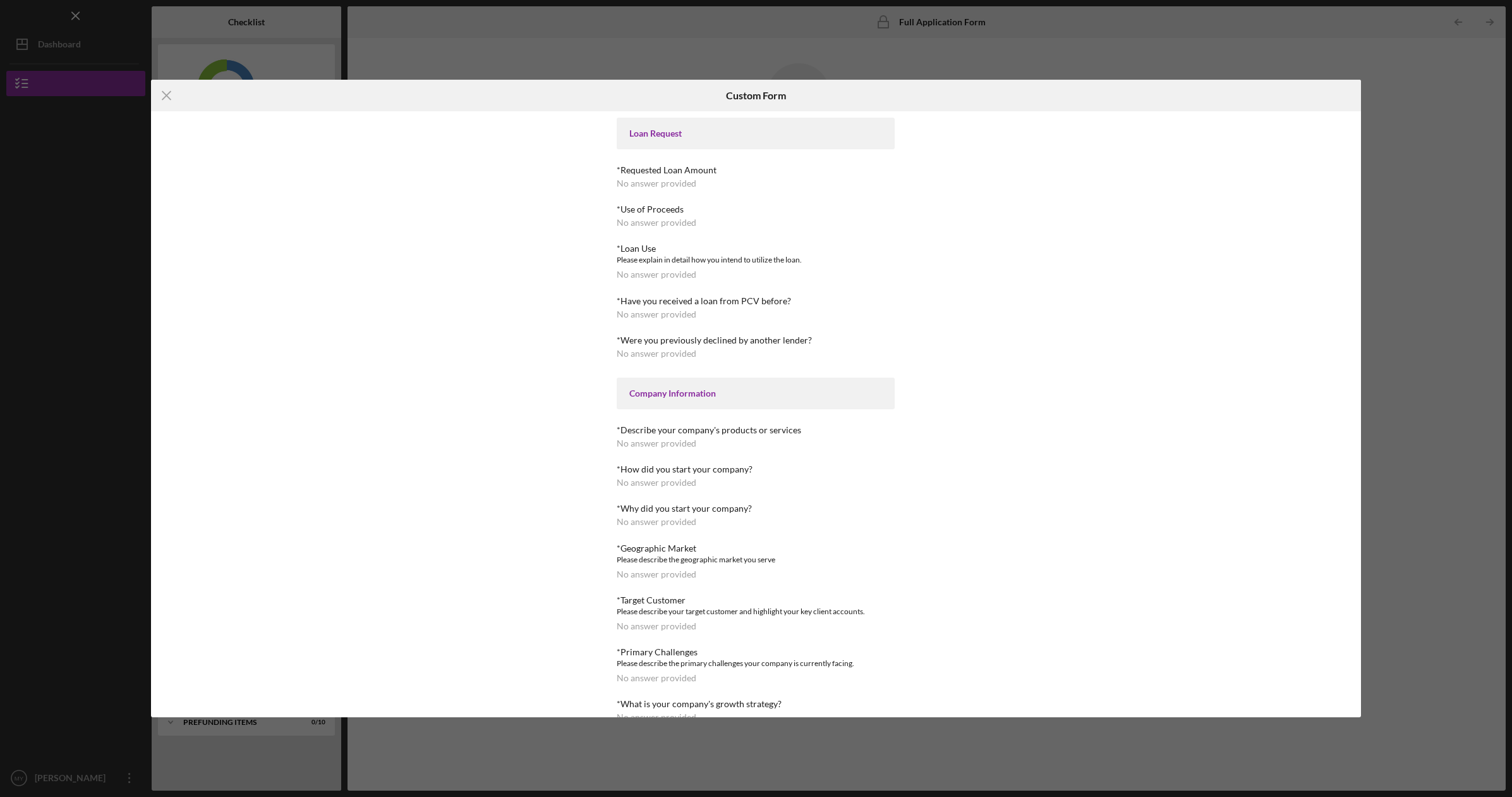
click at [677, 173] on div "*Requested Loan Amount" at bounding box center [755, 170] width 278 height 10
click at [656, 186] on div "No answer provided" at bounding box center [656, 184] width 79 height 10
click at [655, 186] on div "No answer provided" at bounding box center [656, 184] width 79 height 10
click at [638, 184] on div "No answer provided" at bounding box center [656, 184] width 79 height 10
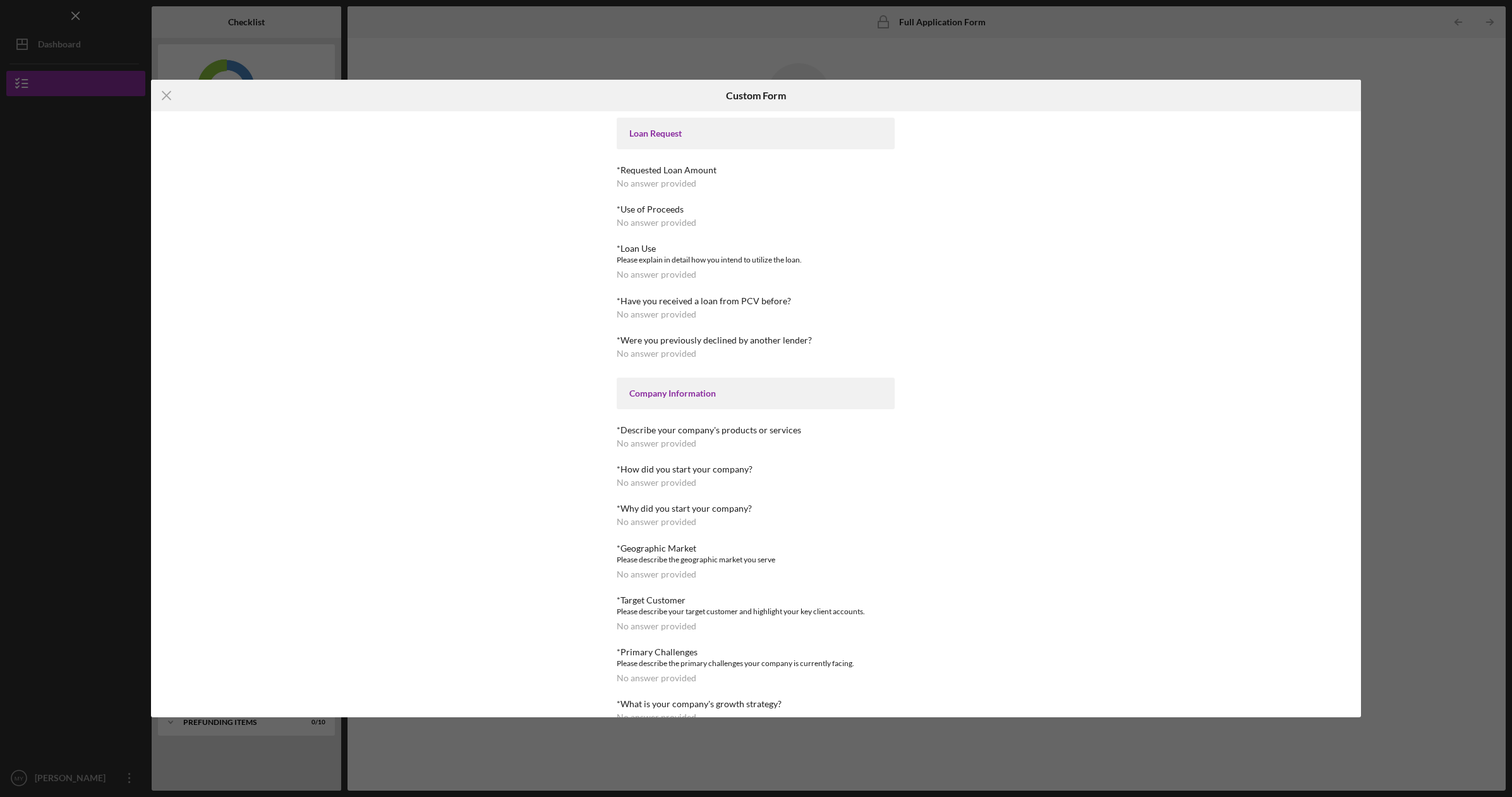
click at [623, 183] on div "No answer provided" at bounding box center [656, 184] width 79 height 10
click at [624, 183] on div "No answer provided" at bounding box center [656, 184] width 79 height 10
drag, startPoint x: 173, startPoint y: 96, endPoint x: 189, endPoint y: 94, distance: 16.1
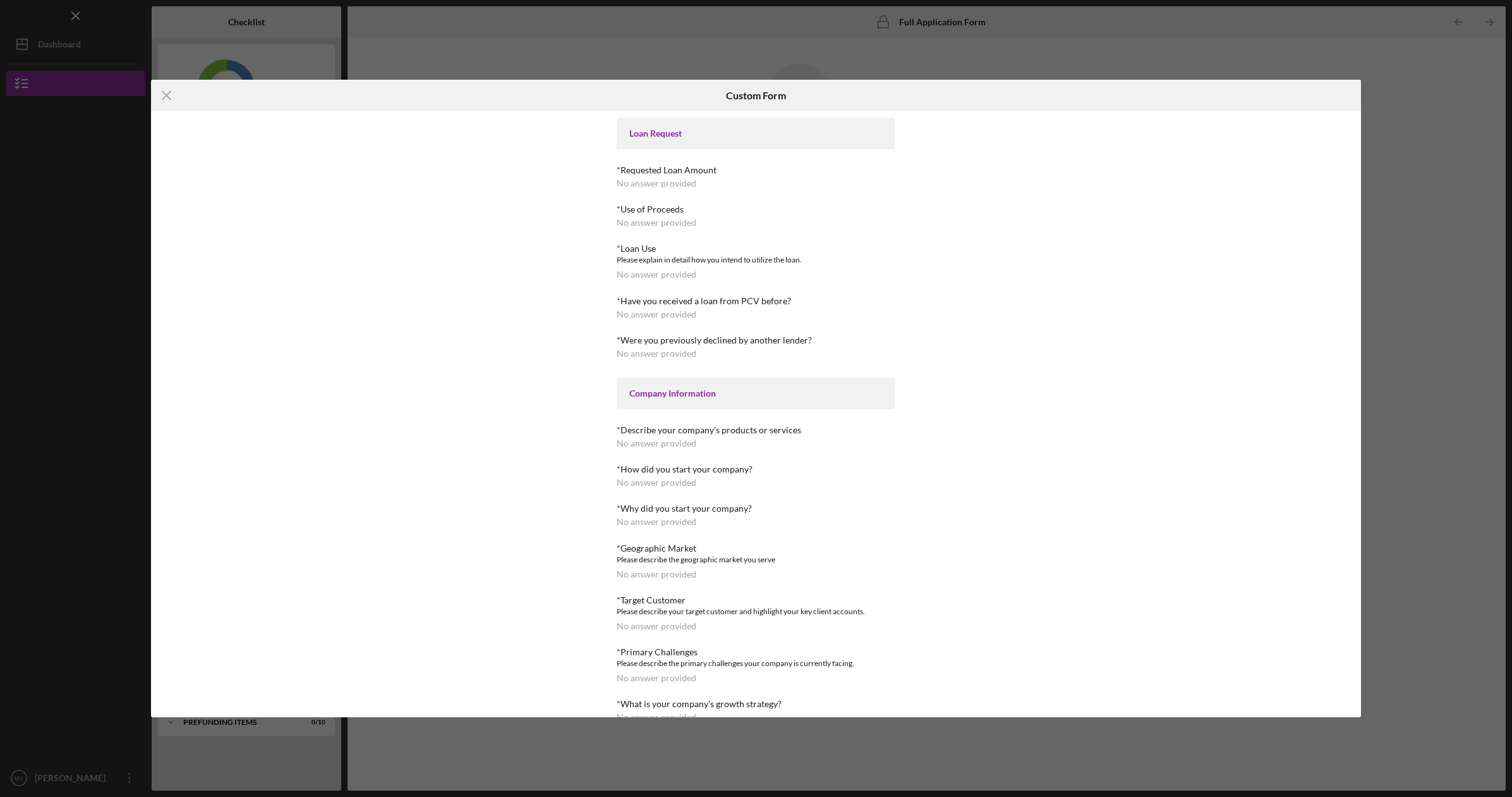
click at [173, 96] on icon "Icon/Menu Close" at bounding box center [167, 95] width 31 height 31
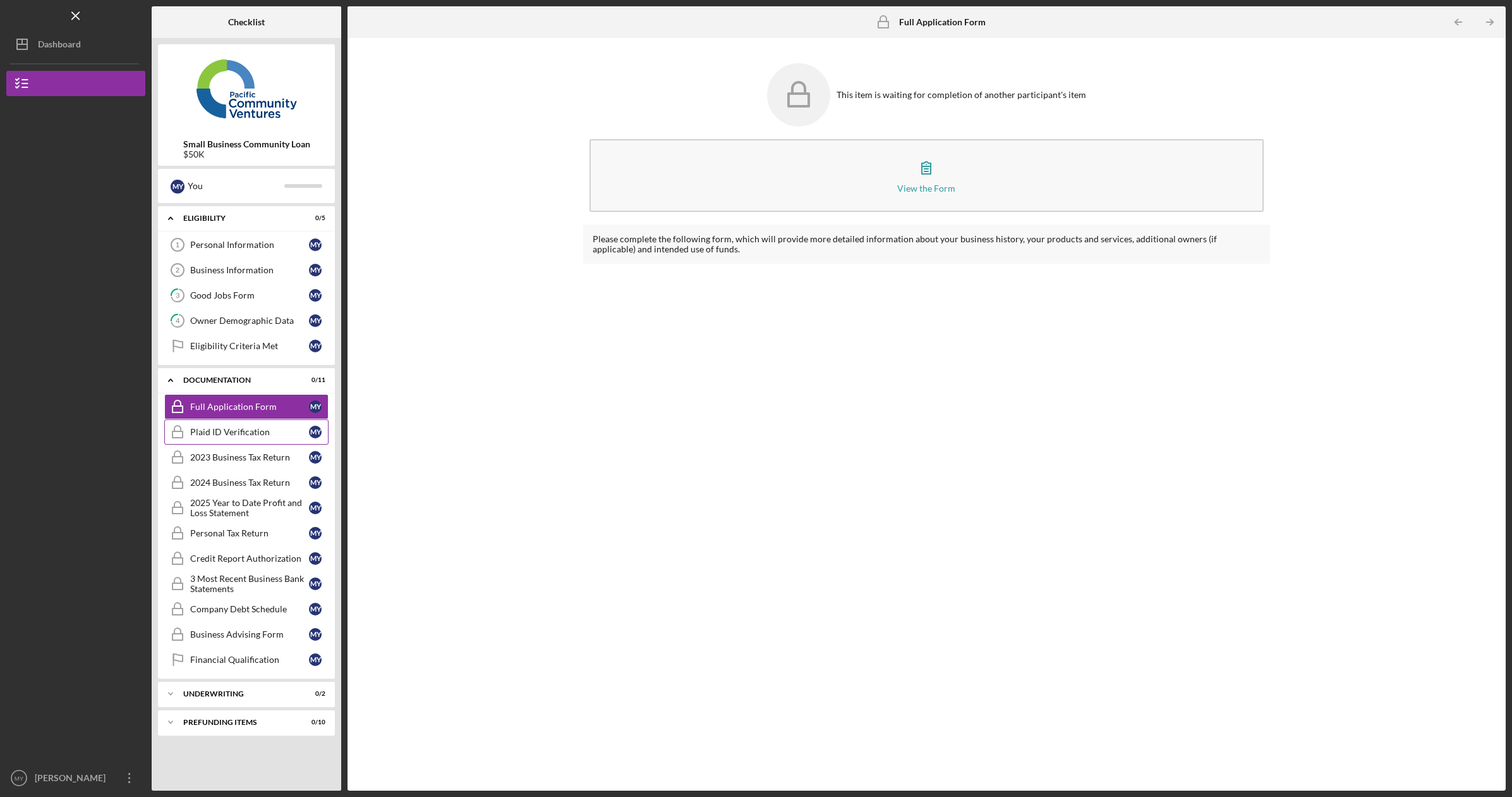
click at [236, 431] on div "Plaid ID Verification" at bounding box center [249, 431] width 118 height 10
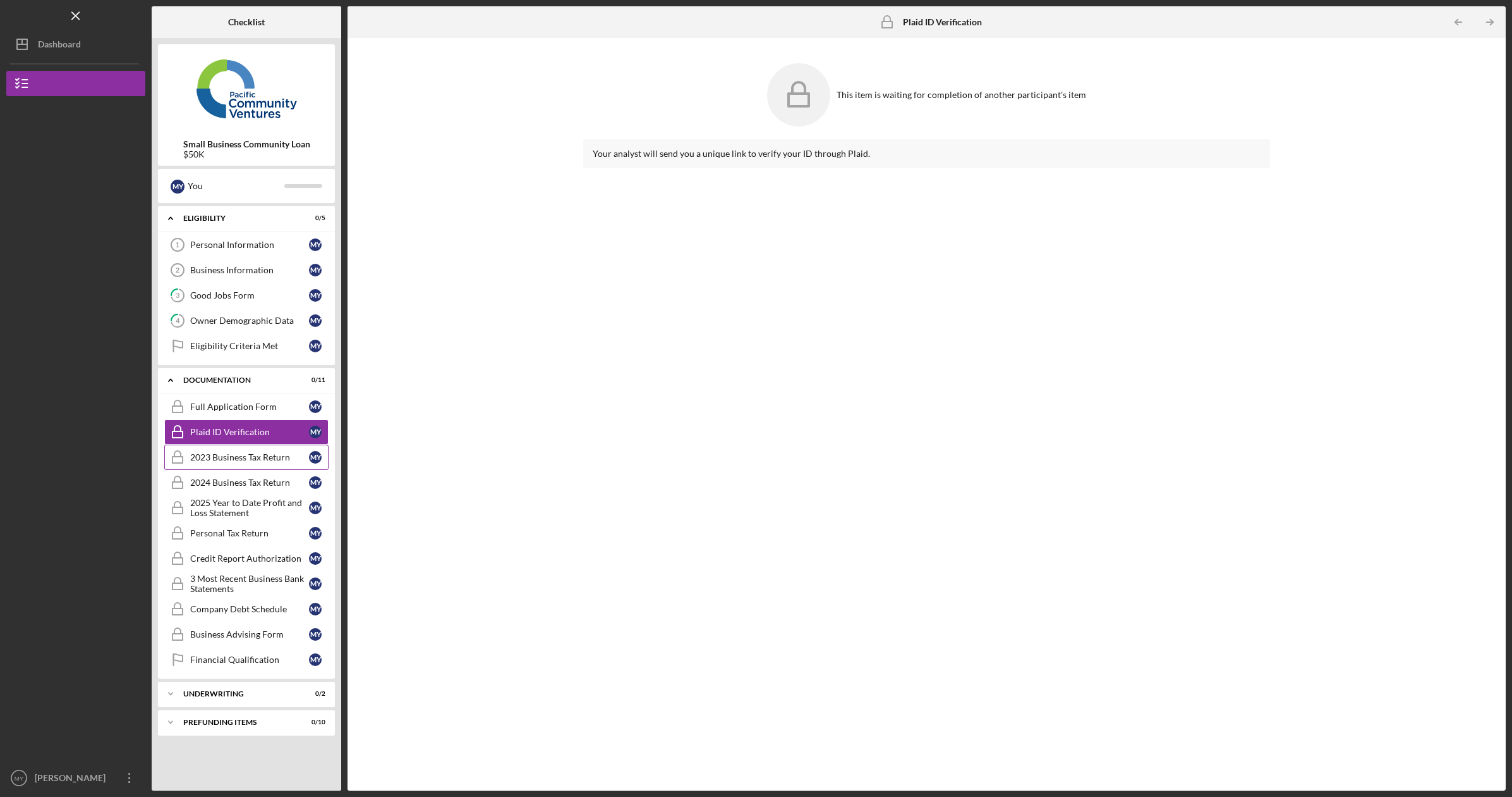
click at [244, 459] on div "2023 Business Tax Return" at bounding box center [249, 457] width 118 height 10
click at [234, 411] on div "Full Application Form" at bounding box center [249, 407] width 118 height 10
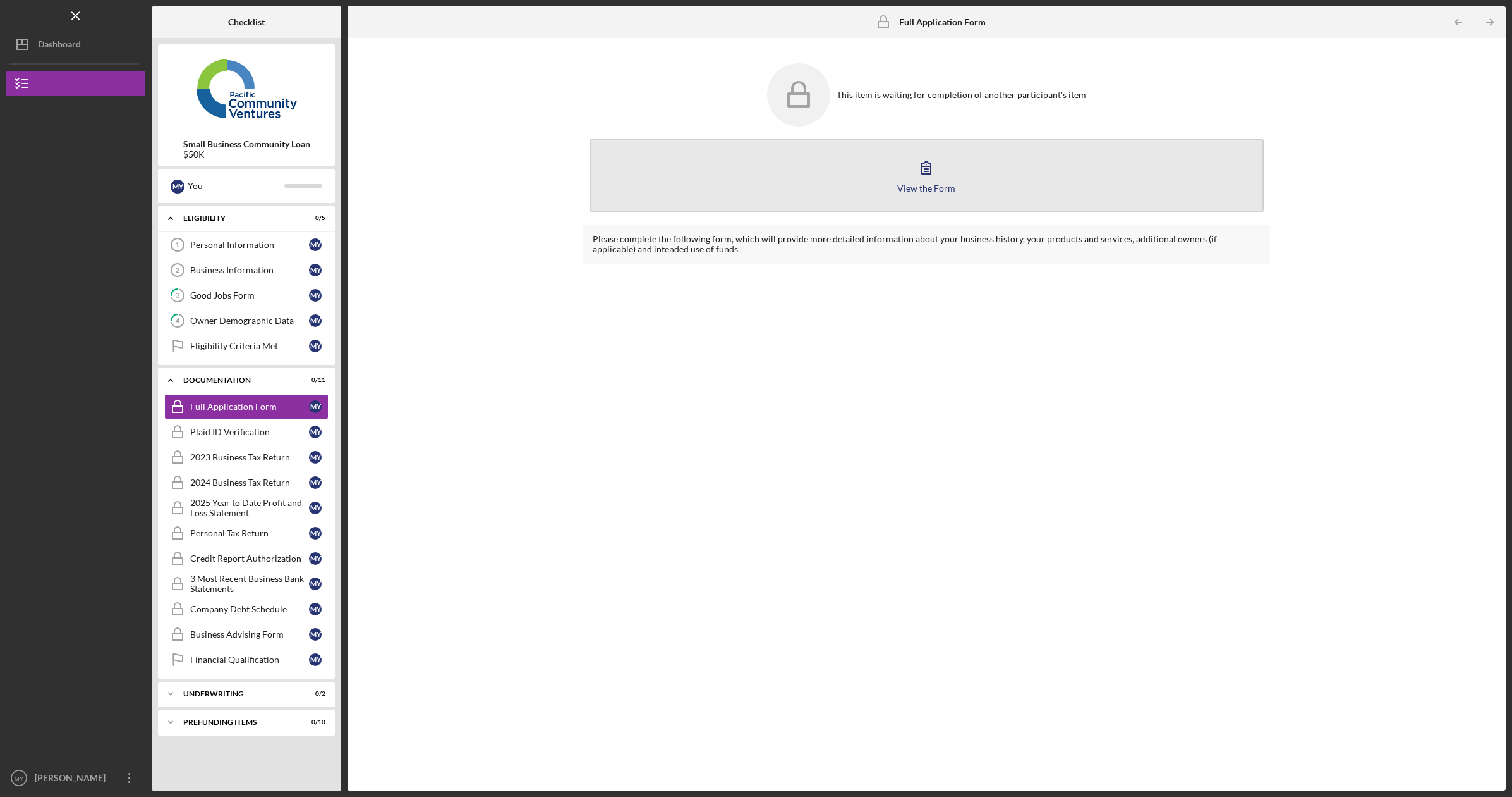
click at [934, 172] on icon "button" at bounding box center [926, 167] width 31 height 31
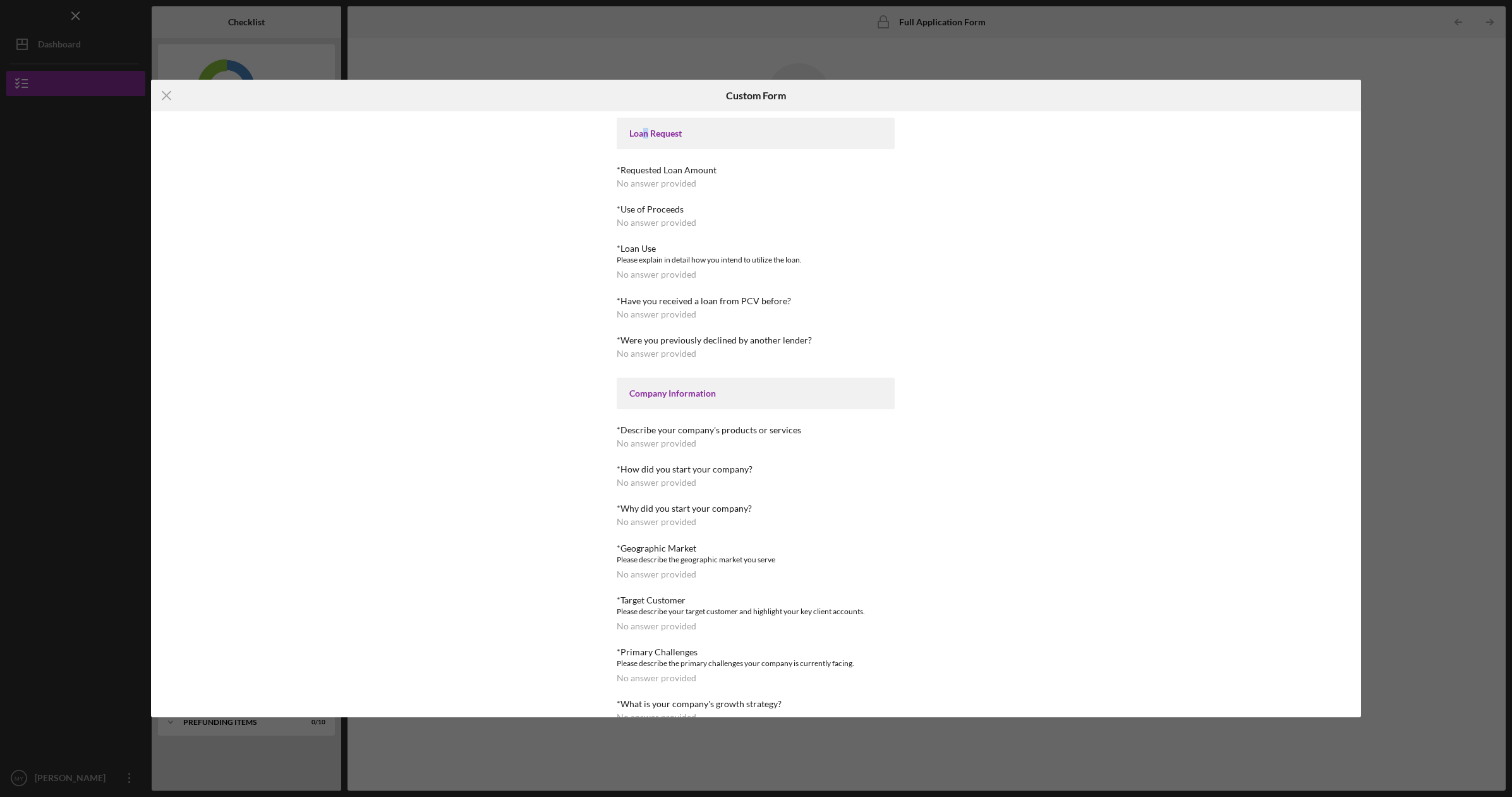
drag, startPoint x: 646, startPoint y: 129, endPoint x: 649, endPoint y: 151, distance: 22.2
click at [649, 140] on div "Loan Request" at bounding box center [755, 133] width 278 height 31
click at [651, 181] on div "No answer provided" at bounding box center [656, 184] width 79 height 10
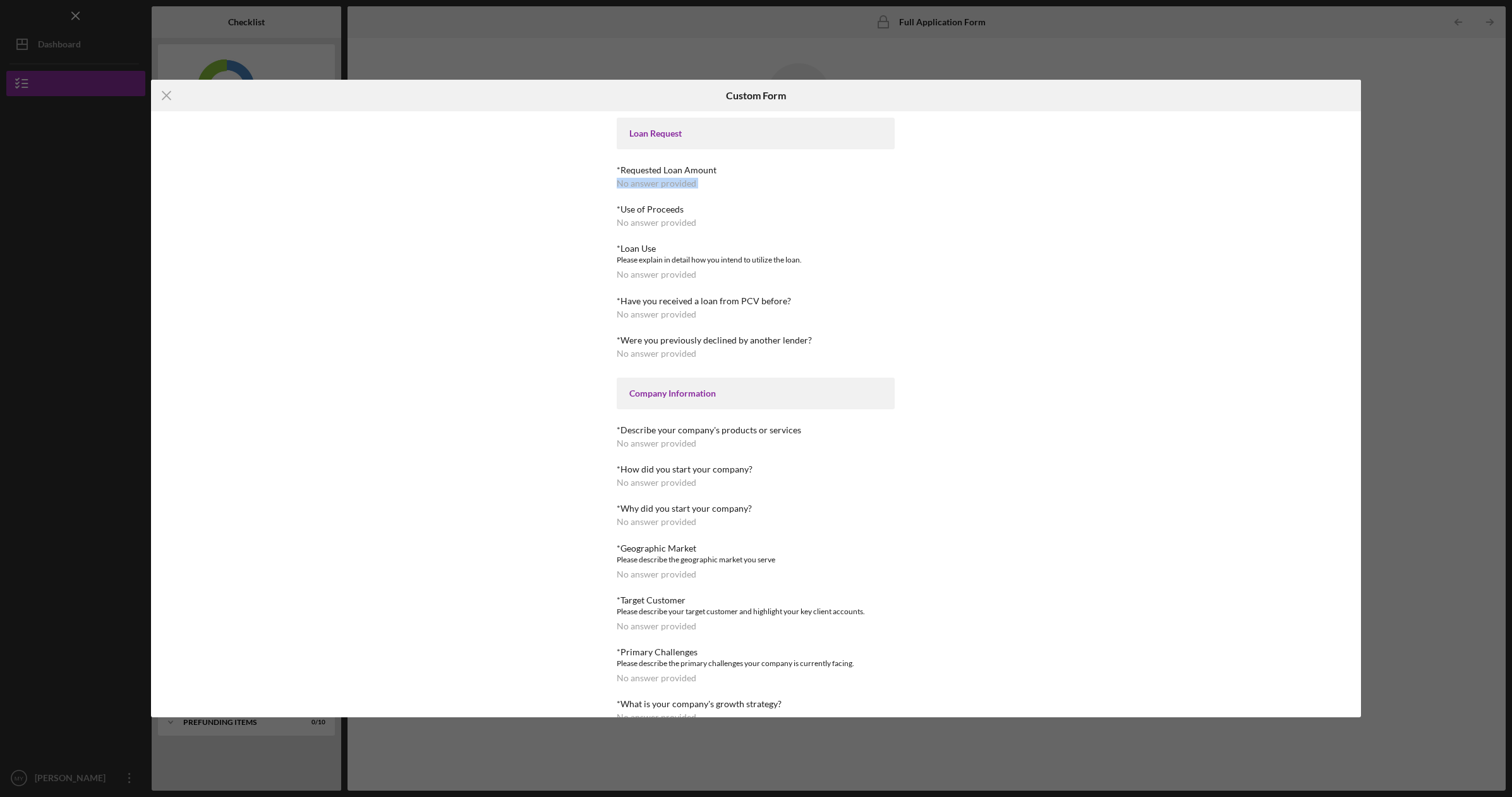
click at [651, 181] on div "No answer provided" at bounding box center [656, 184] width 79 height 10
click at [164, 96] on icon "Icon/Menu Close" at bounding box center [167, 95] width 31 height 31
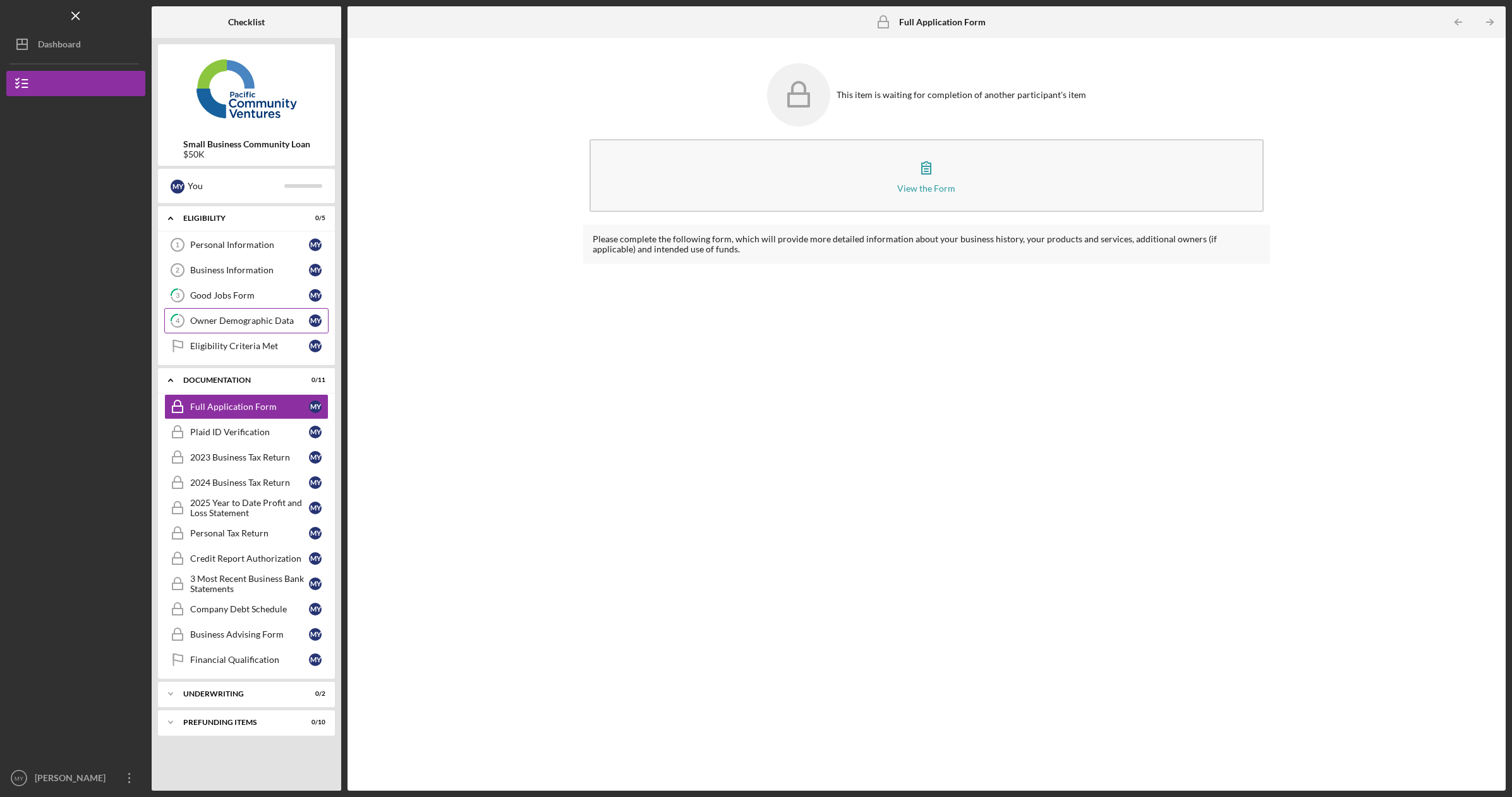
click at [244, 321] on div "Owner Demographic Data" at bounding box center [249, 321] width 118 height 10
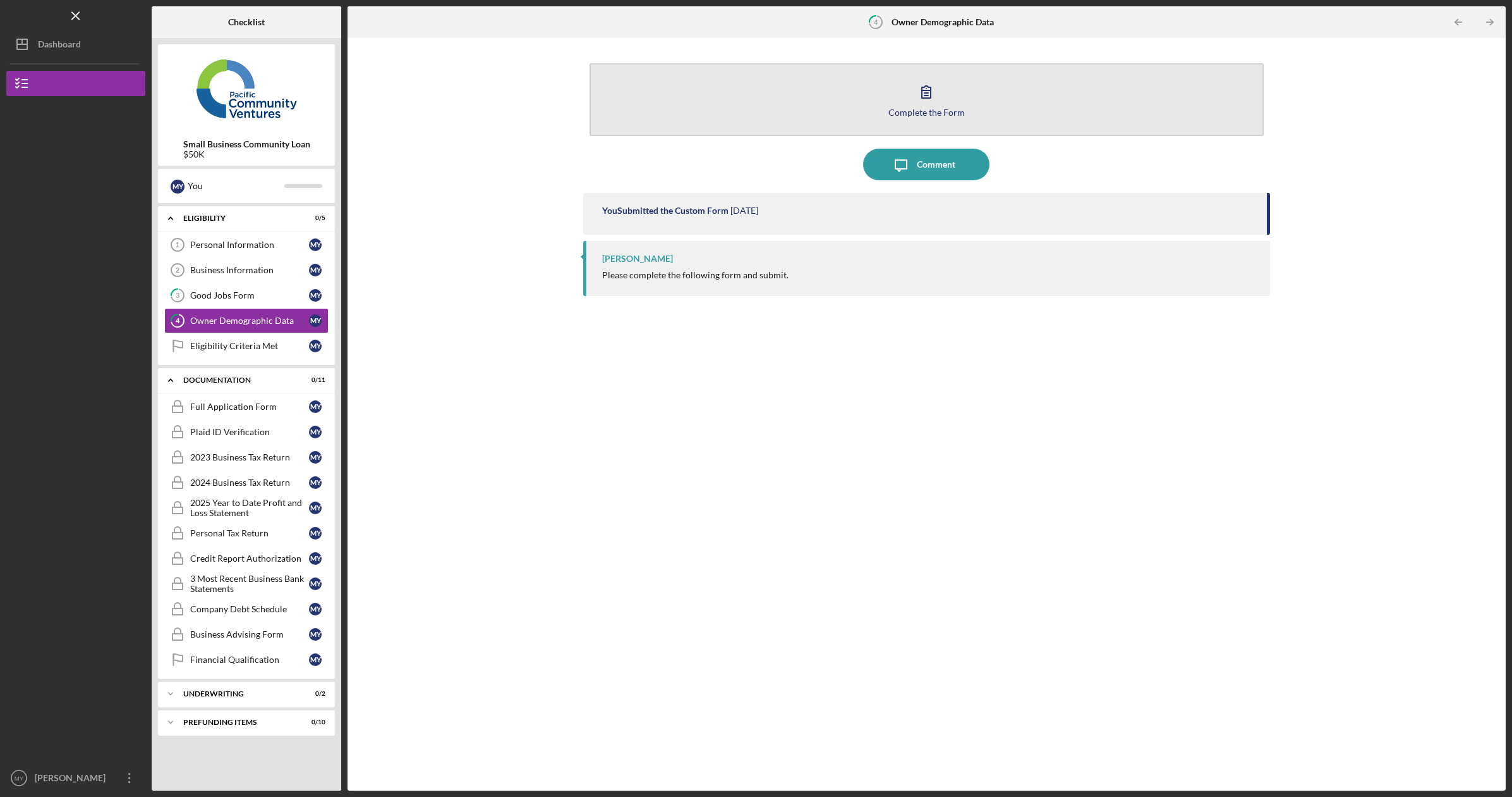
click at [931, 104] on icon "button" at bounding box center [926, 91] width 31 height 31
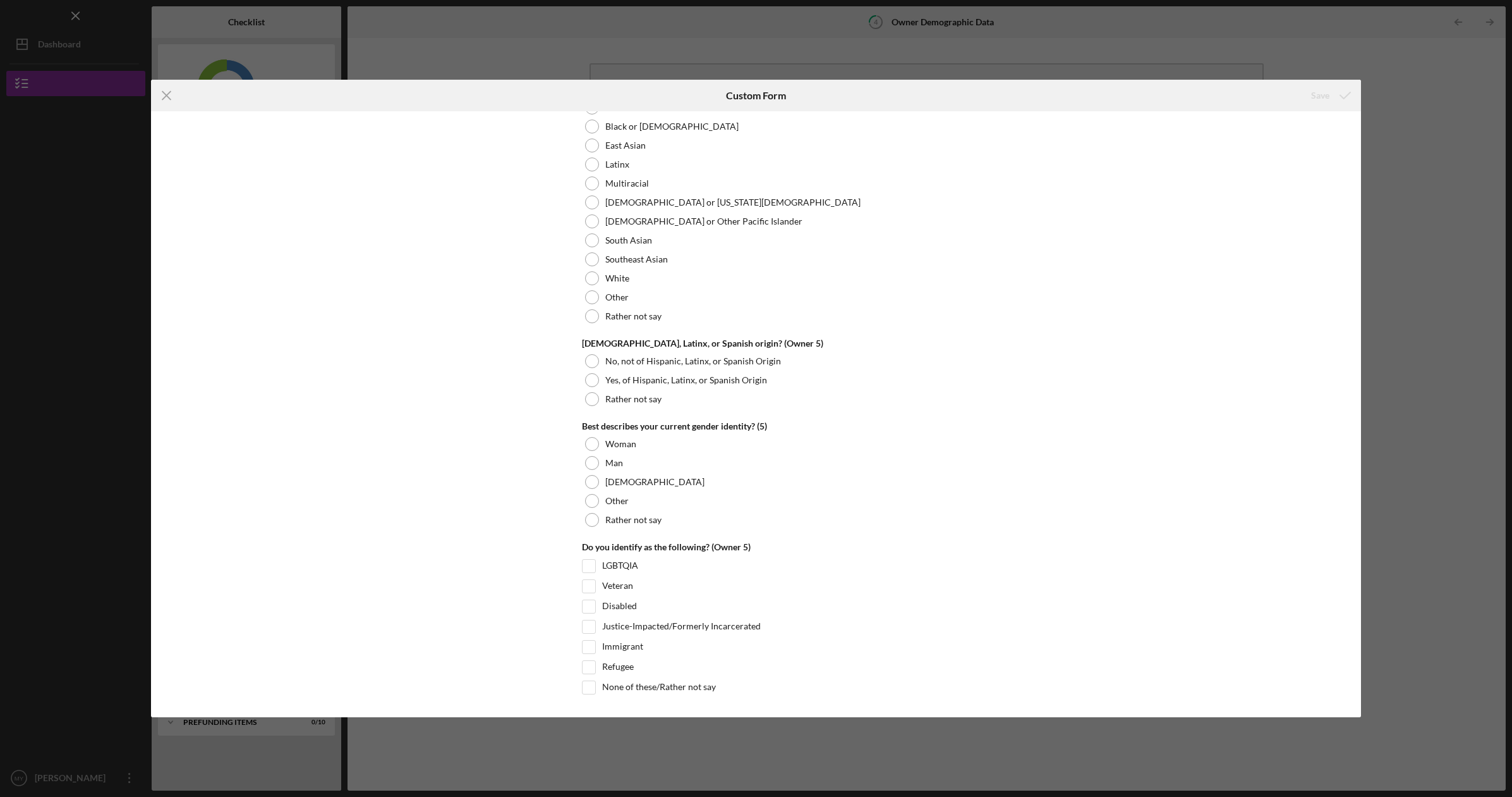
scroll to position [4613, 0]
click at [167, 94] on icon "Icon/Menu Close" at bounding box center [167, 95] width 31 height 31
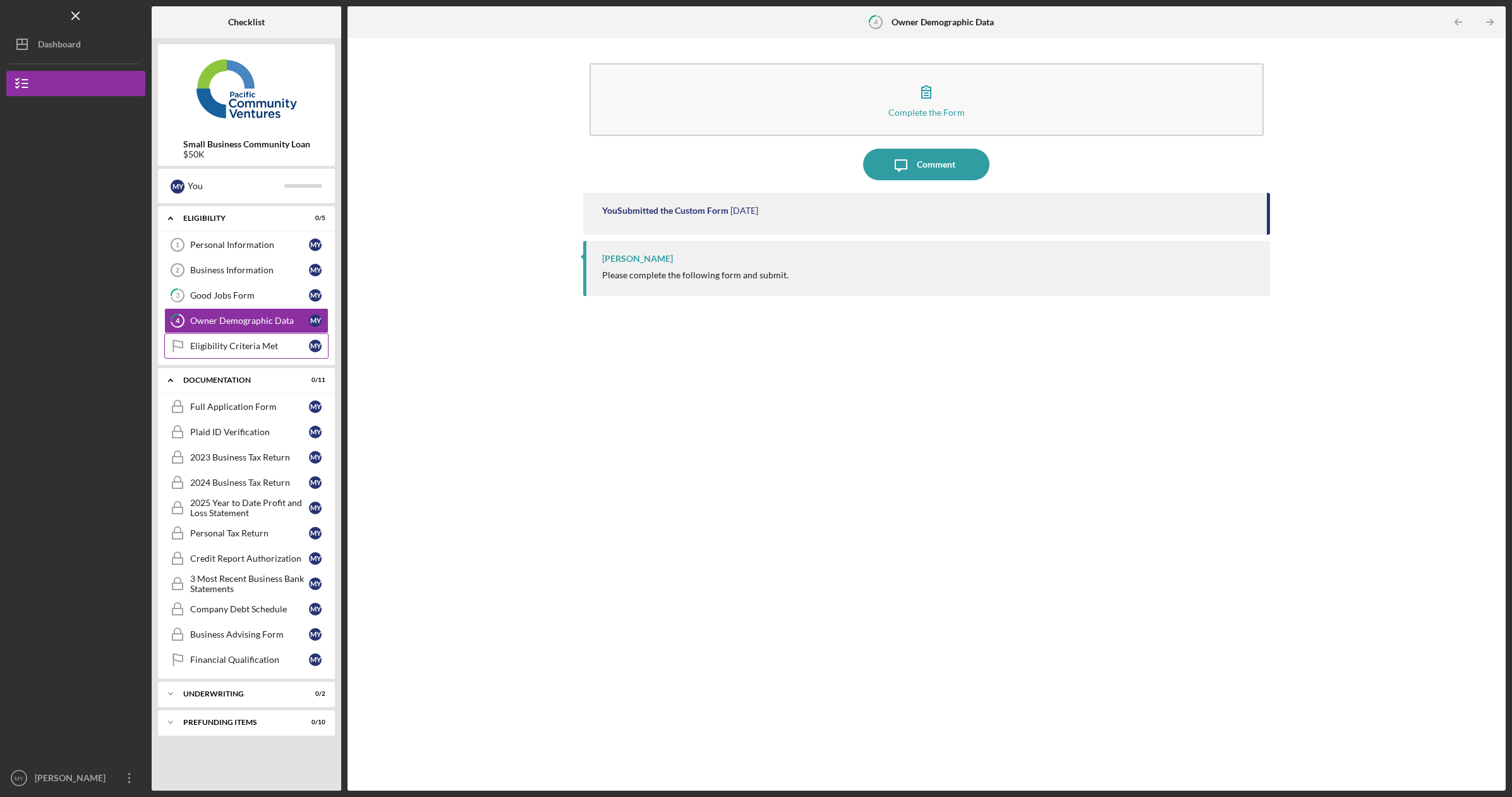
click at [251, 347] on div "Eligibility Criteria Met" at bounding box center [249, 346] width 118 height 10
